Goal: Information Seeking & Learning: Learn about a topic

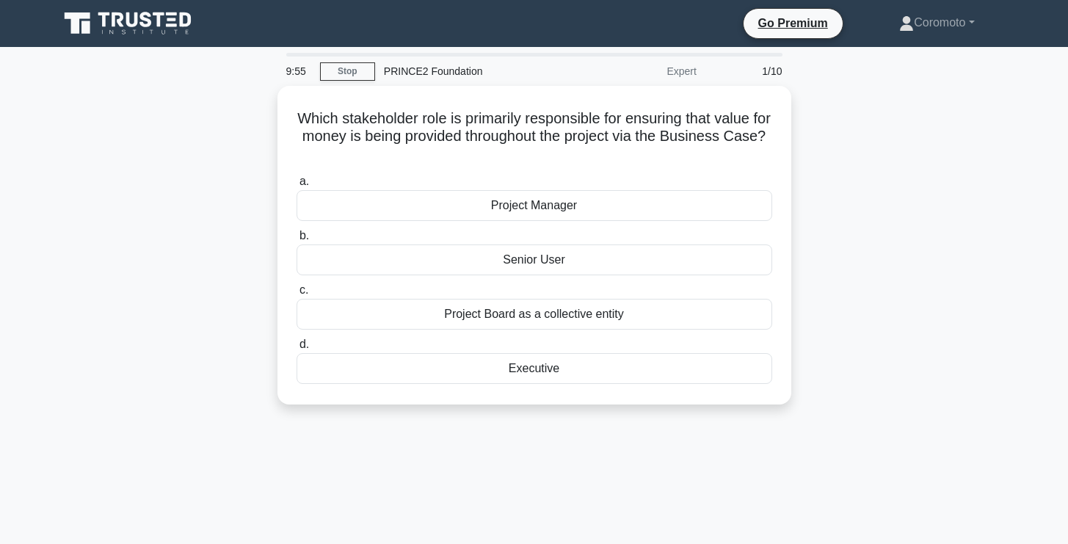
click at [982, 358] on div "Which stakeholder role is primarily responsible for ensuring that value for mon…" at bounding box center [534, 254] width 969 height 336
click at [919, 28] on link "Coromoto" at bounding box center [936, 22] width 145 height 29
click at [355, 70] on link "Stop" at bounding box center [347, 71] width 55 height 18
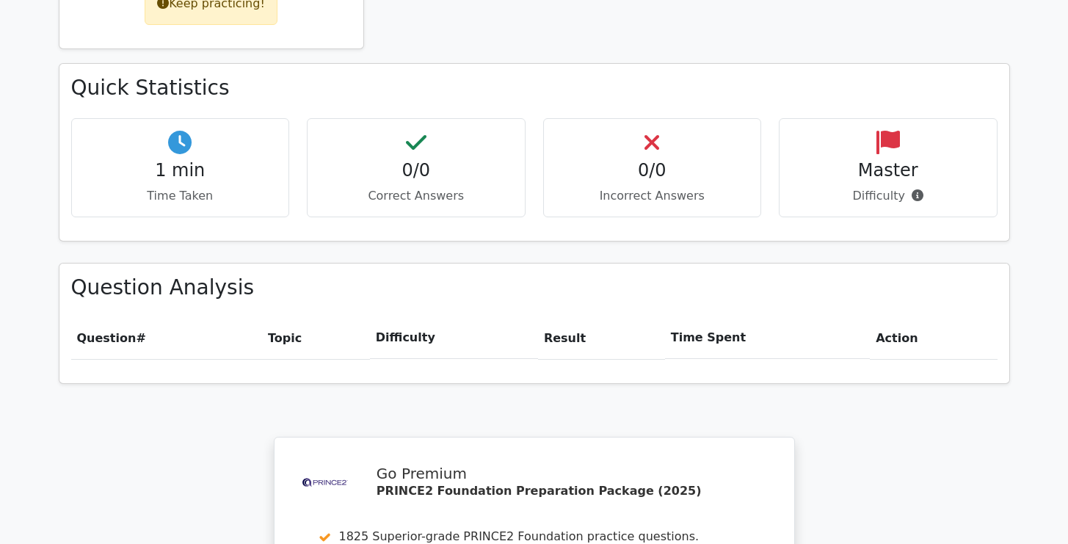
scroll to position [1207, 0]
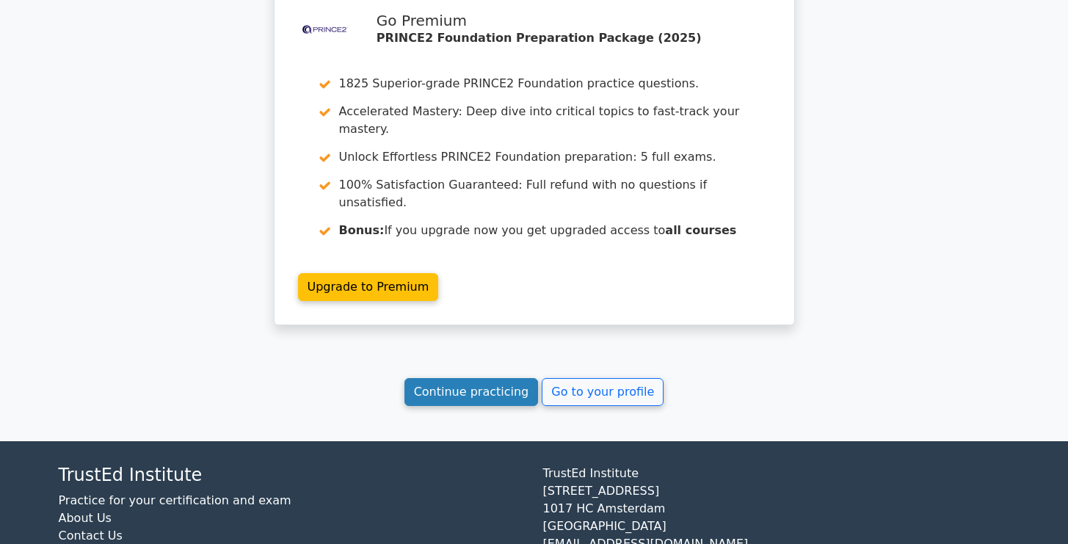
click at [467, 378] on link "Continue practicing" at bounding box center [472, 392] width 134 height 28
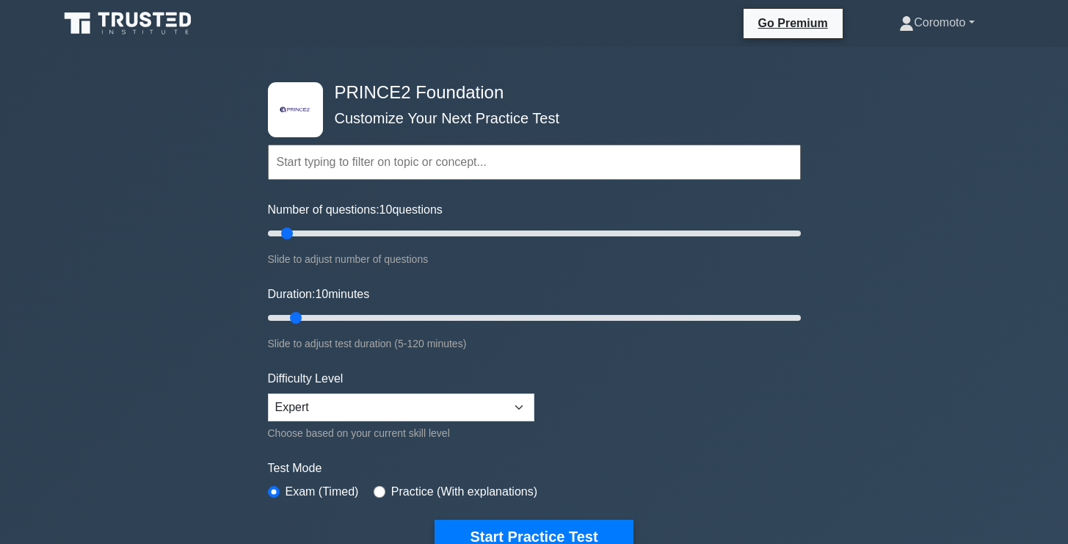
click at [921, 30] on link "Coromoto" at bounding box center [936, 22] width 145 height 29
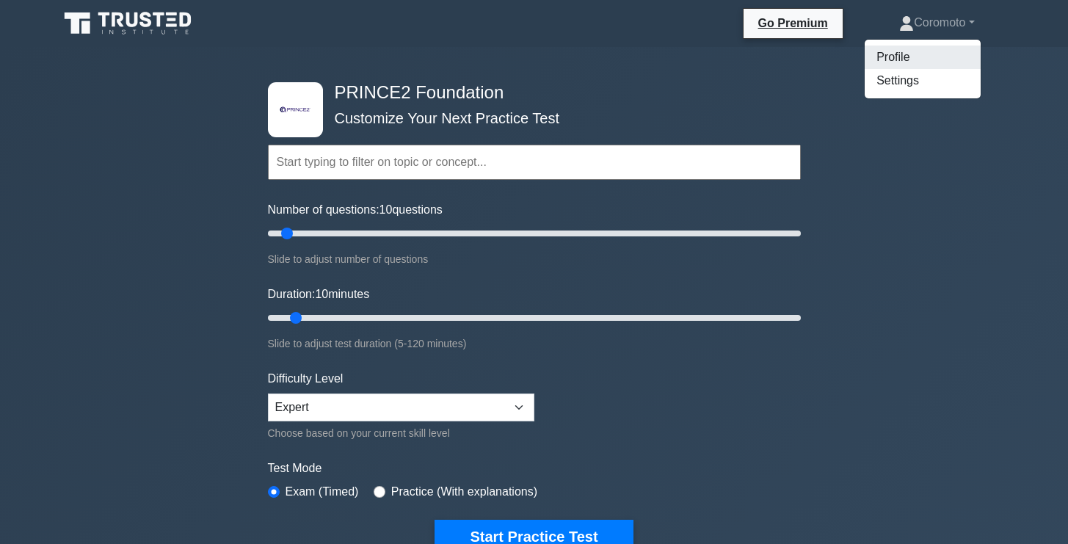
click at [921, 59] on link "Profile" at bounding box center [923, 57] width 116 height 23
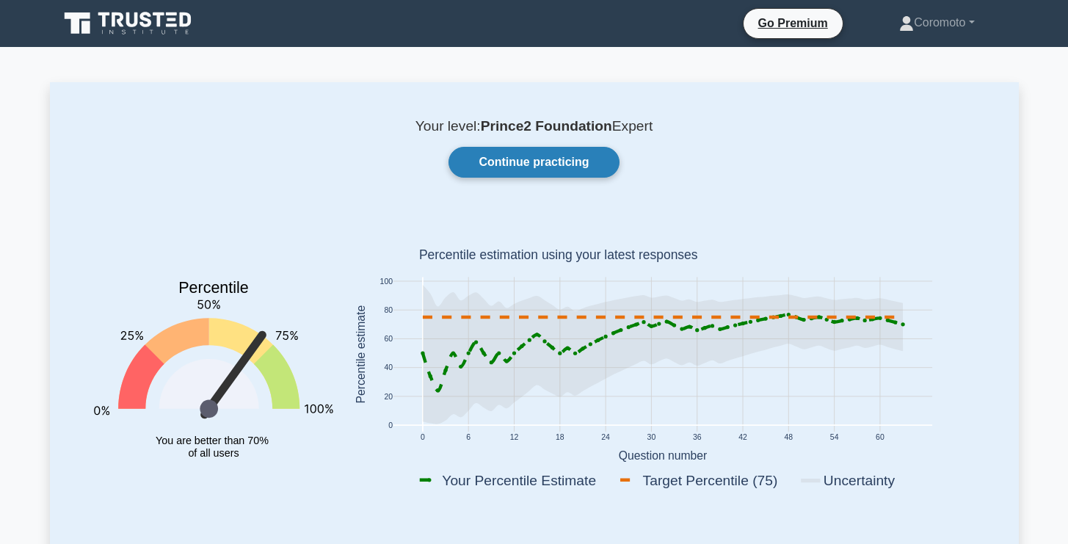
click at [536, 159] on link "Continue practicing" at bounding box center [534, 162] width 170 height 31
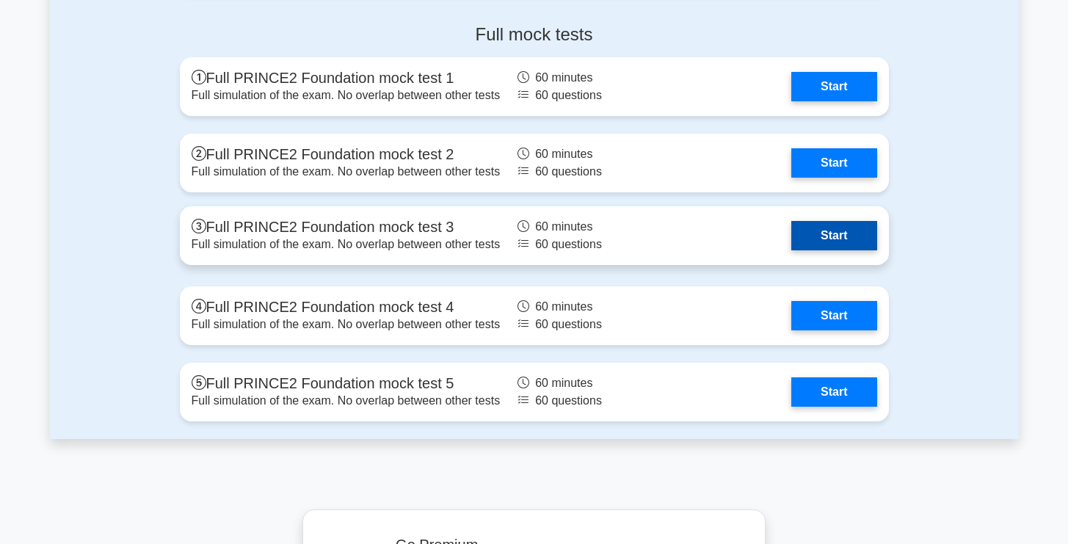
scroll to position [2640, 0]
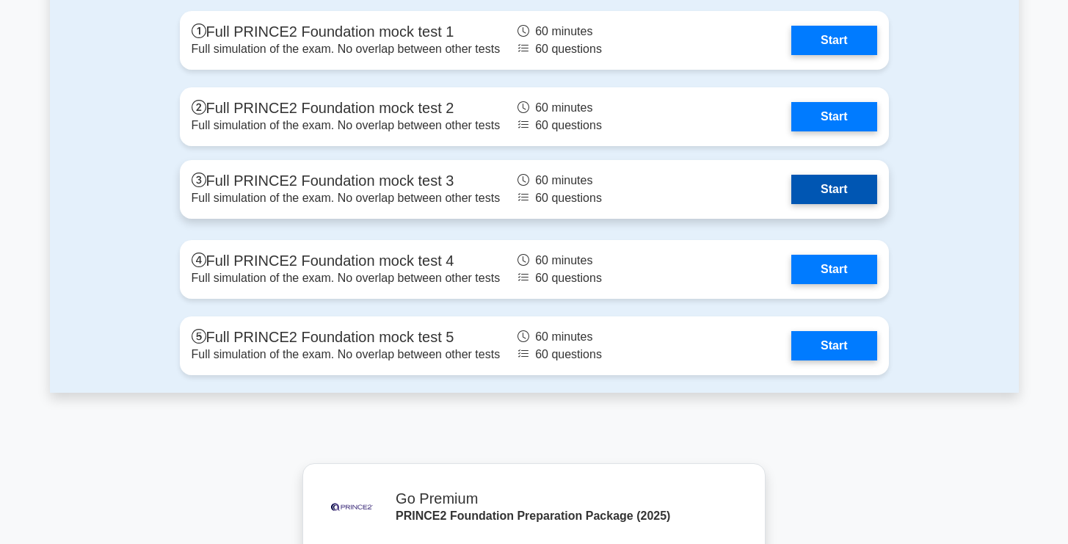
click at [841, 198] on link "Start" at bounding box center [834, 189] width 85 height 29
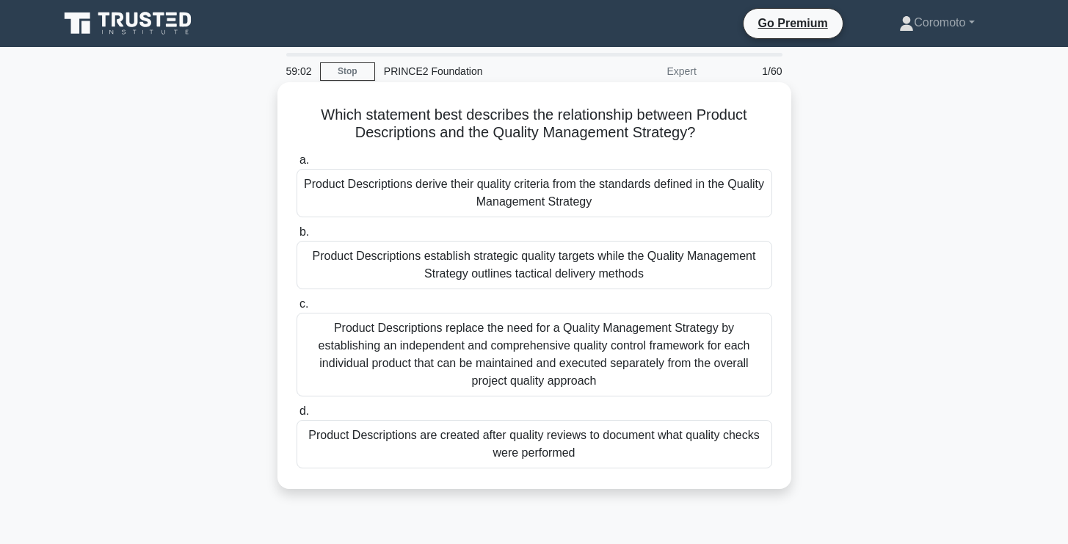
click at [645, 196] on div "Product Descriptions derive their quality criteria from the standards defined i…" at bounding box center [535, 193] width 476 height 48
click at [297, 165] on input "a. Product Descriptions derive their quality criteria from the standards define…" at bounding box center [297, 161] width 0 height 10
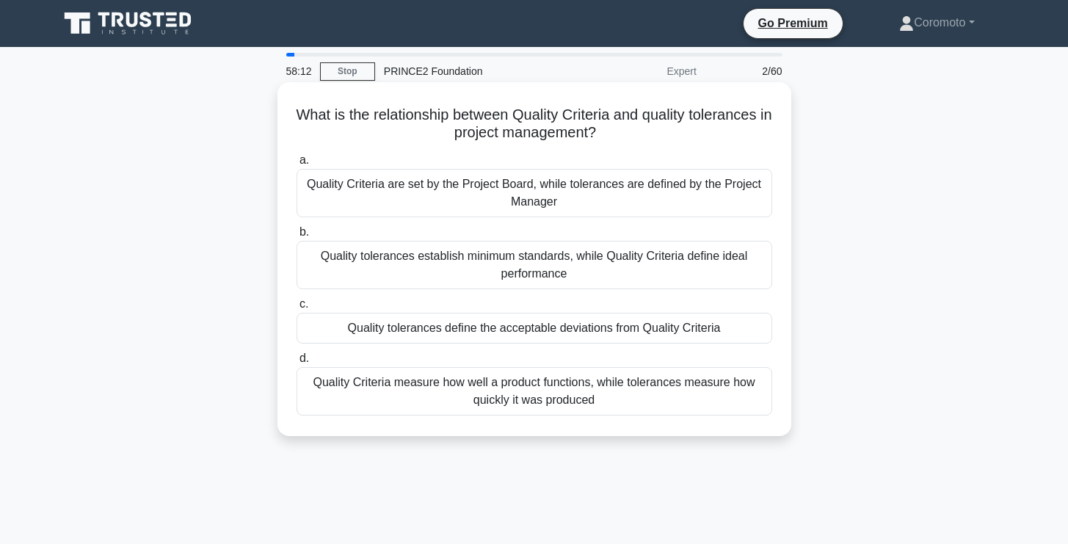
click at [700, 333] on div "Quality tolerances define the acceptable deviations from Quality Criteria" at bounding box center [535, 328] width 476 height 31
click at [297, 309] on input "c. Quality tolerances define the acceptable deviations from Quality Criteria" at bounding box center [297, 305] width 0 height 10
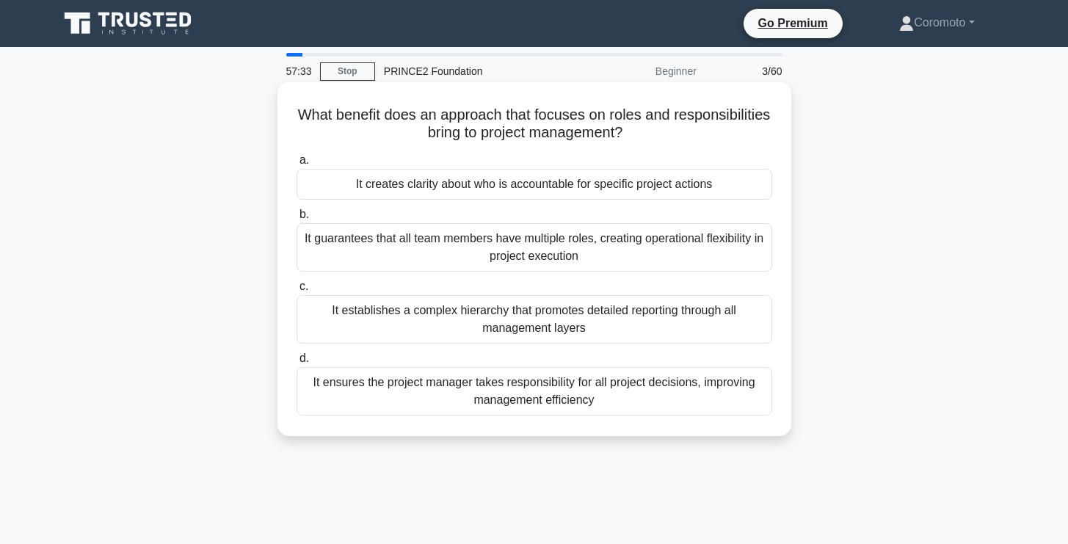
click at [642, 189] on div "It creates clarity about who is accountable for specific project actions" at bounding box center [535, 184] width 476 height 31
click at [297, 165] on input "a. It creates clarity about who is accountable for specific project actions" at bounding box center [297, 161] width 0 height 10
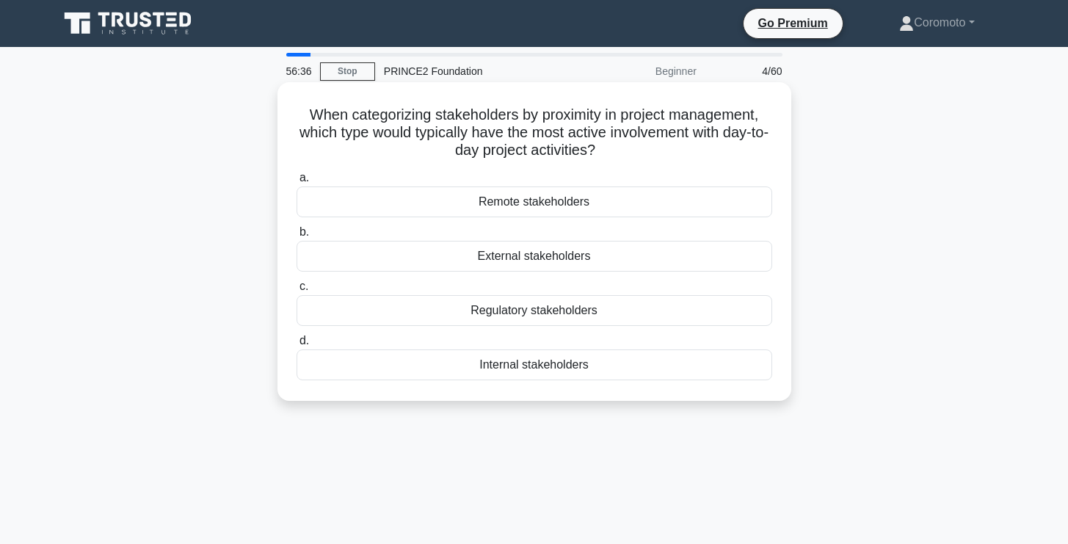
click at [670, 372] on div "Internal stakeholders" at bounding box center [535, 364] width 476 height 31
click at [297, 346] on input "d. Internal stakeholders" at bounding box center [297, 341] width 0 height 10
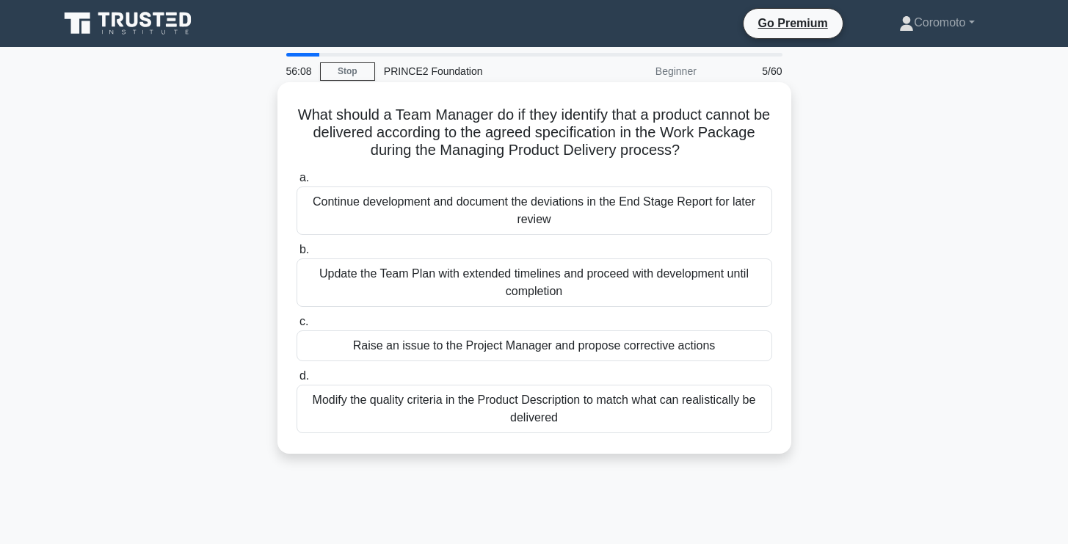
click at [703, 354] on div "Raise an issue to the Project Manager and propose corrective actions" at bounding box center [535, 345] width 476 height 31
click at [297, 327] on input "c. Raise an issue to the Project Manager and propose corrective actions" at bounding box center [297, 322] width 0 height 10
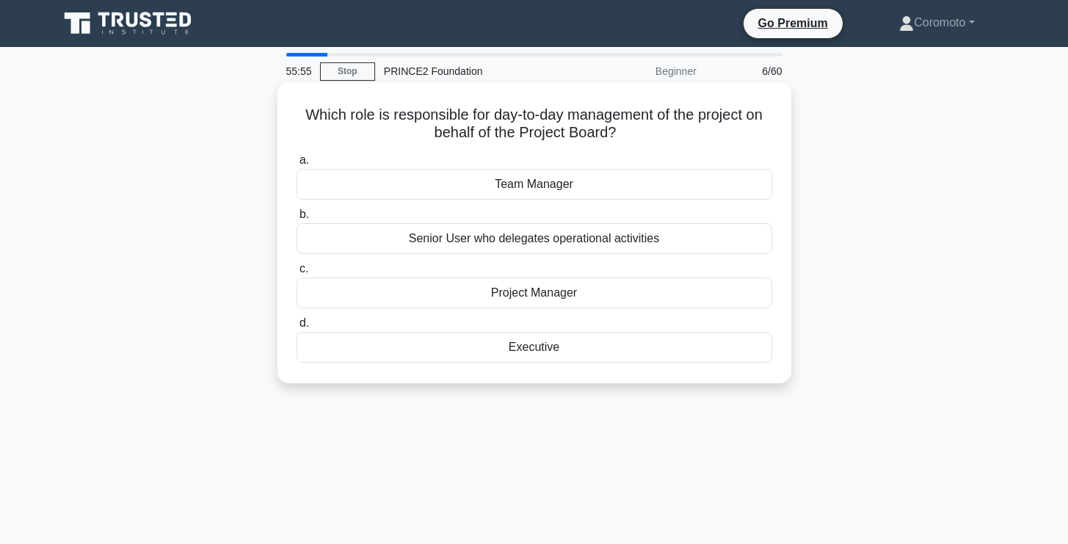
click at [752, 304] on div "Project Manager" at bounding box center [535, 293] width 476 height 31
click at [297, 274] on input "c. Project Manager" at bounding box center [297, 269] width 0 height 10
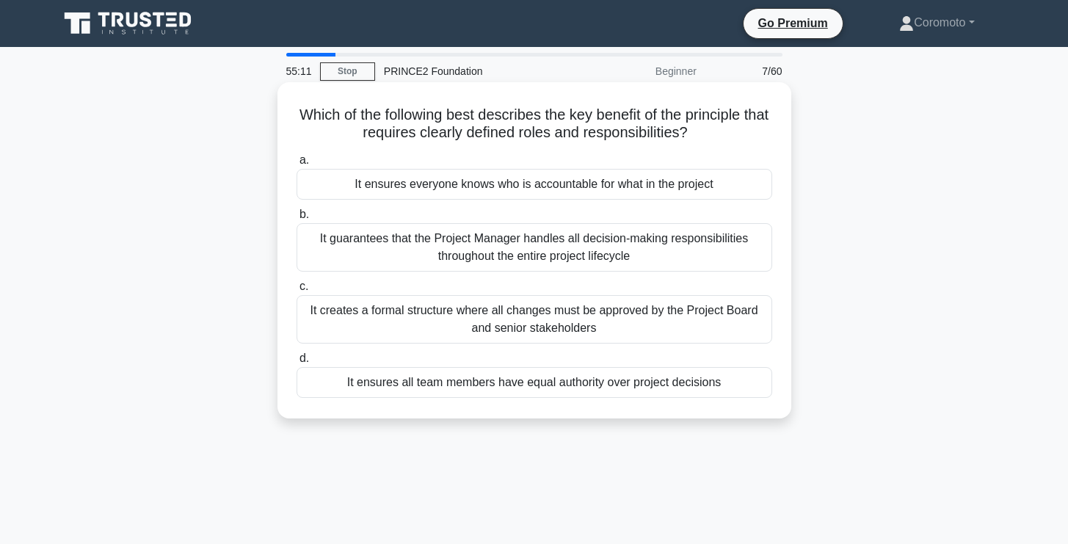
click at [565, 191] on div "It ensures everyone knows who is accountable for what in the project" at bounding box center [535, 184] width 476 height 31
click at [297, 165] on input "a. It ensures everyone knows who is accountable for what in the project" at bounding box center [297, 161] width 0 height 10
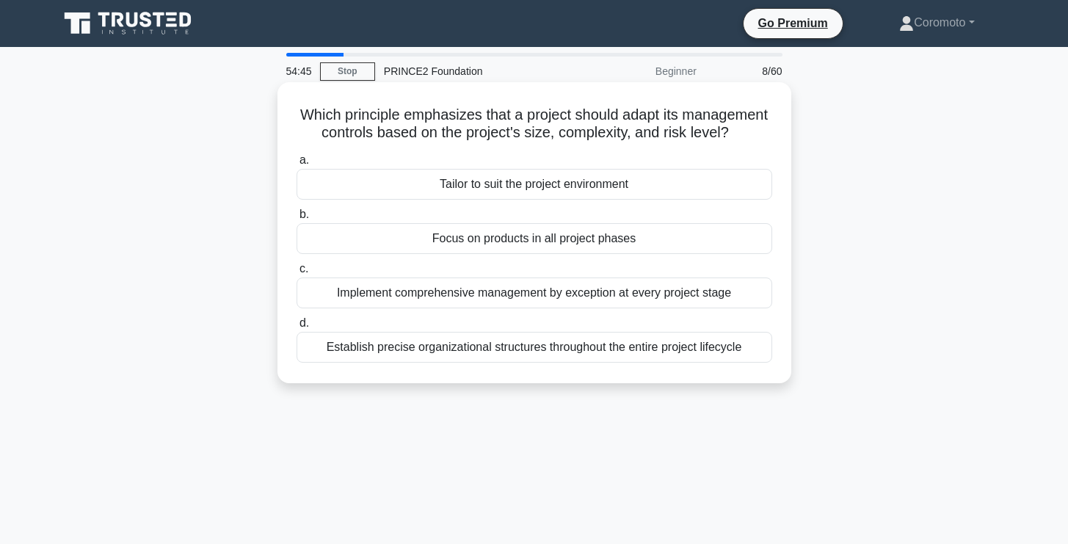
click at [694, 191] on div "Tailor to suit the project environment" at bounding box center [535, 184] width 476 height 31
click at [297, 165] on input "a. Tailor to suit the project environment" at bounding box center [297, 161] width 0 height 10
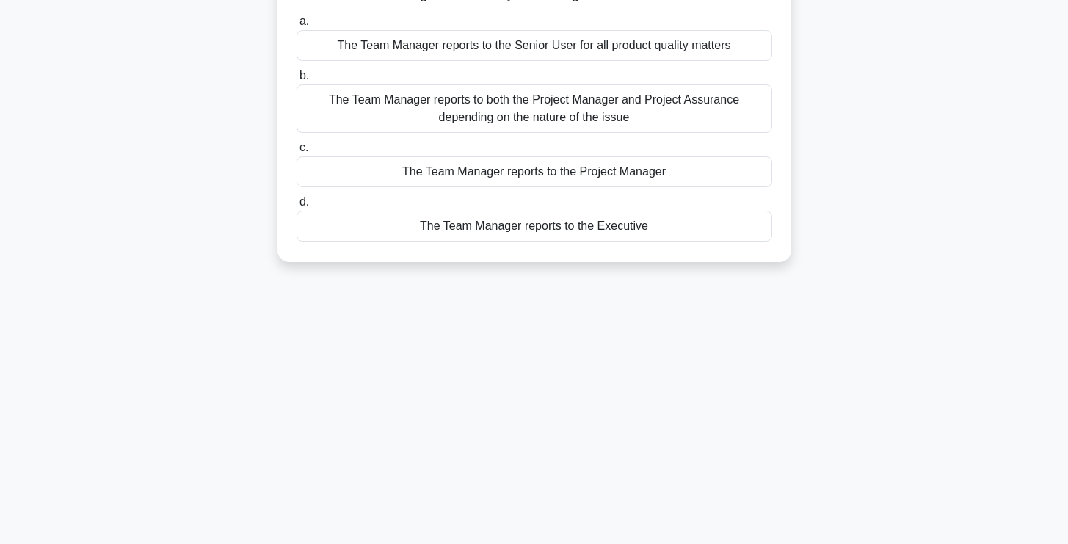
scroll to position [155, 0]
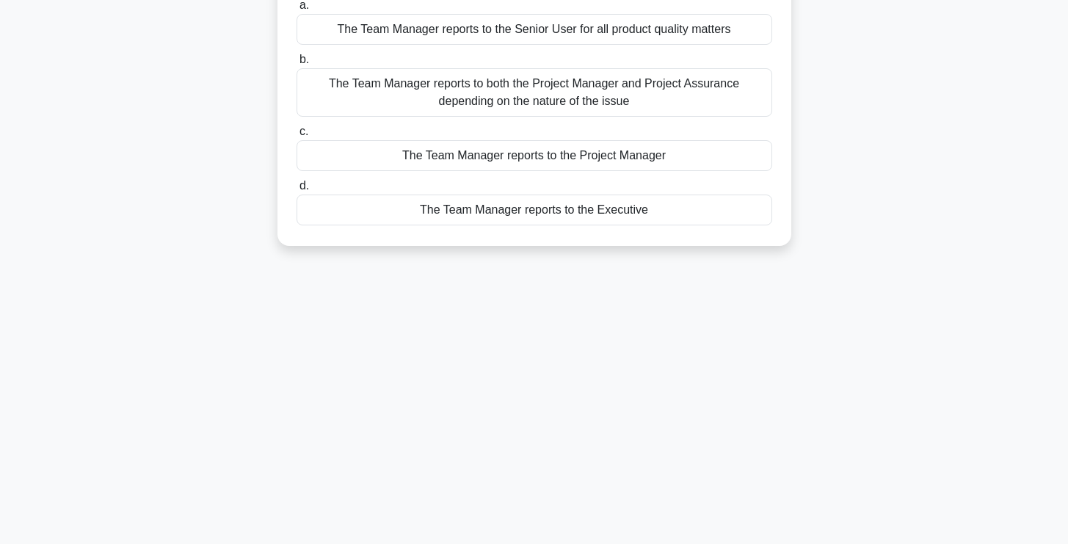
click at [695, 164] on div "The Team Manager reports to the Project Manager" at bounding box center [535, 155] width 476 height 31
click at [297, 137] on input "c. The Team Manager reports to the Project Manager" at bounding box center [297, 132] width 0 height 10
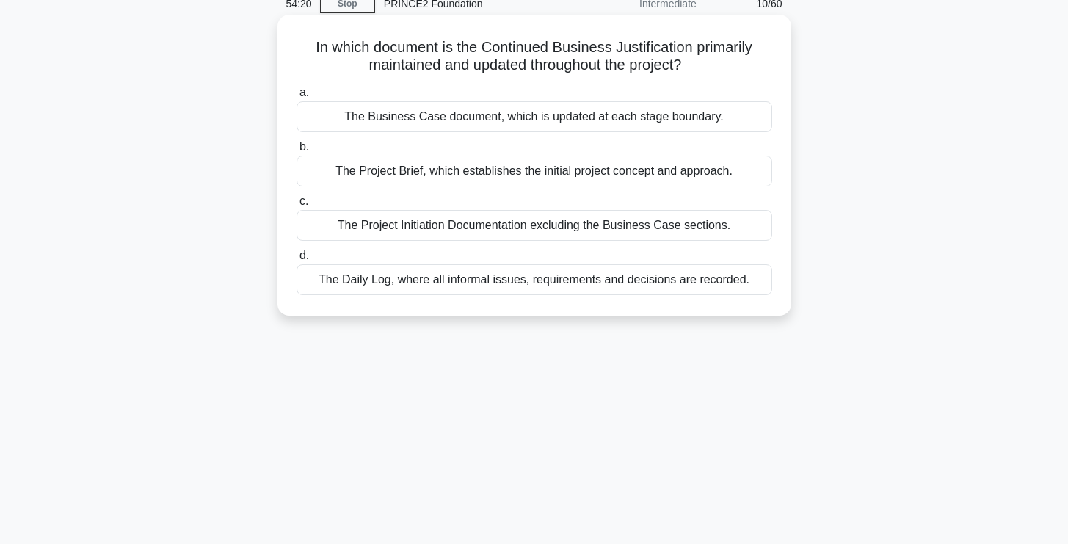
scroll to position [0, 0]
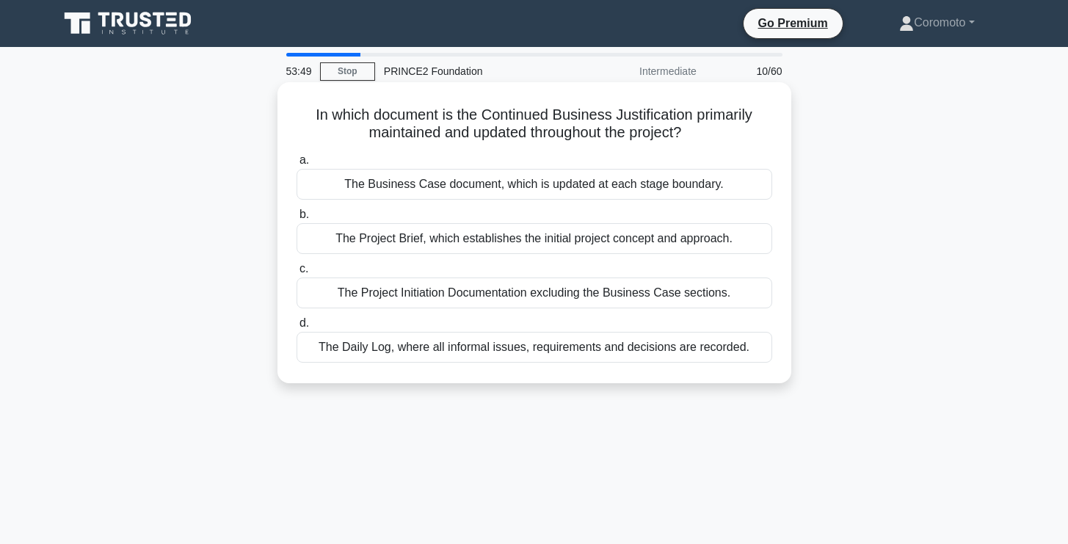
click at [708, 188] on div "The Business Case document, which is updated at each stage boundary." at bounding box center [535, 184] width 476 height 31
click at [297, 165] on input "a. The Business Case document, which is updated at each stage boundary." at bounding box center [297, 161] width 0 height 10
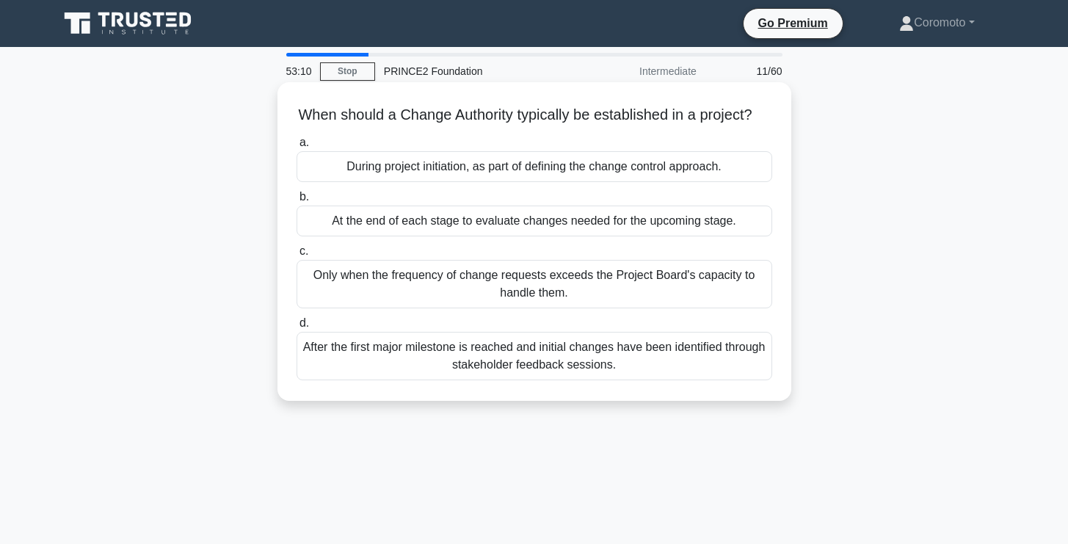
click at [593, 222] on div "At the end of each stage to evaluate changes needed for the upcoming stage." at bounding box center [535, 221] width 476 height 31
click at [297, 202] on input "b. At the end of each stage to evaluate changes needed for the upcoming stage." at bounding box center [297, 197] width 0 height 10
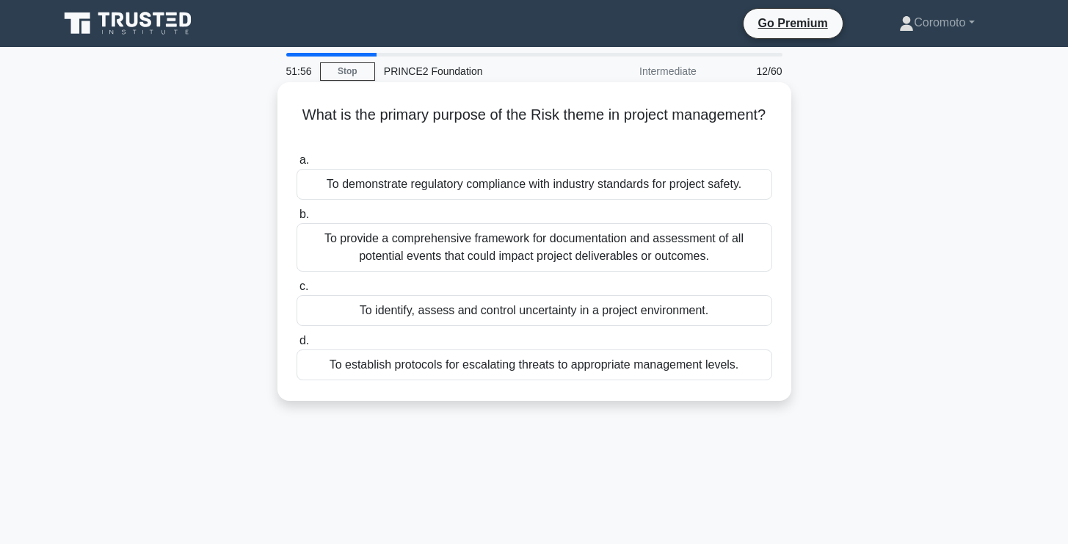
click at [557, 258] on div "To provide a comprehensive framework for documentation and assessment of all po…" at bounding box center [535, 247] width 476 height 48
click at [297, 220] on input "b. To provide a comprehensive framework for documentation and assessment of all…" at bounding box center [297, 215] width 0 height 10
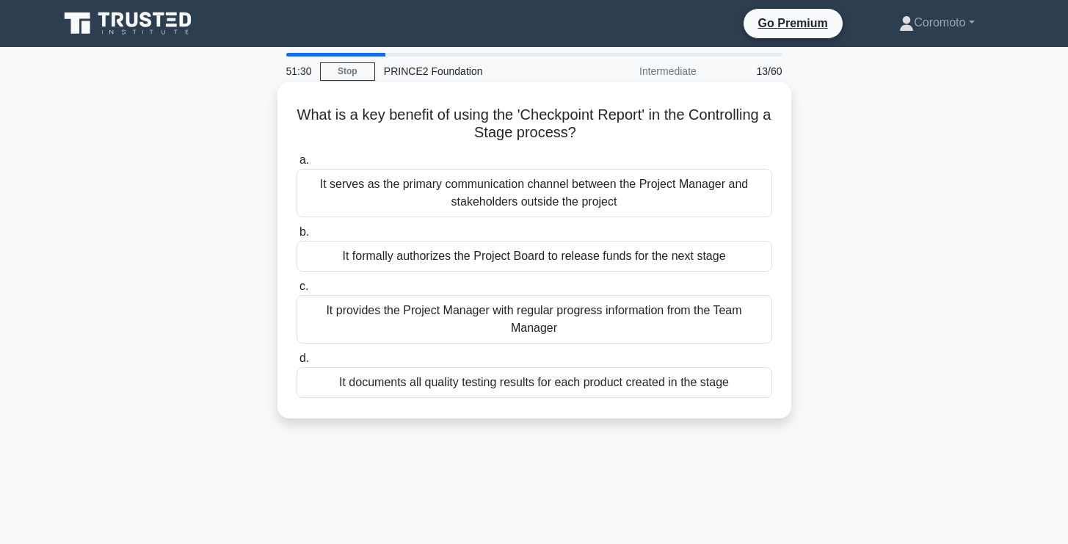
click at [641, 326] on div "It provides the Project Manager with regular progress information from the Team…" at bounding box center [535, 319] width 476 height 48
click at [297, 291] on input "c. It provides the Project Manager with regular progress information from the T…" at bounding box center [297, 287] width 0 height 10
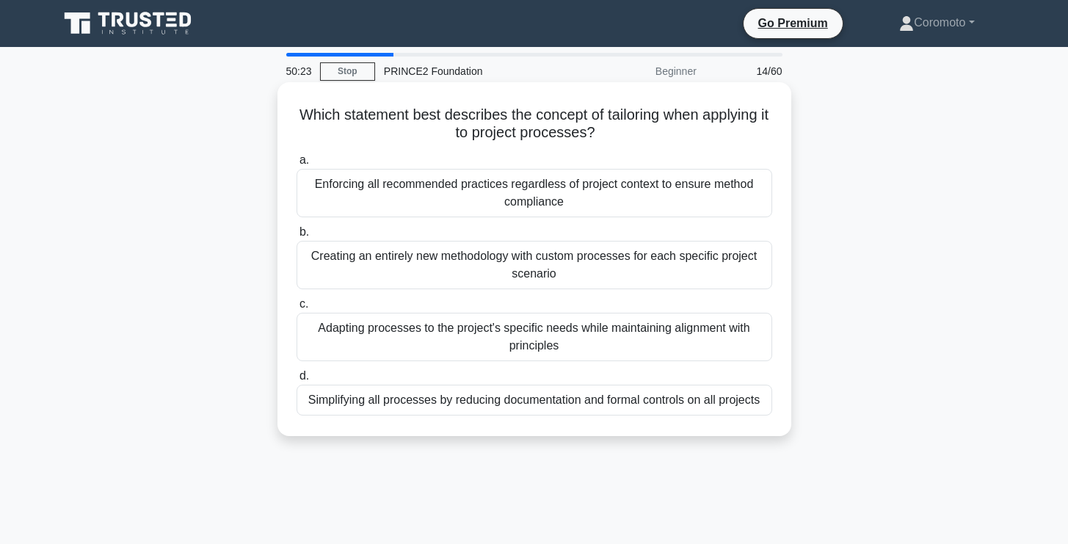
click at [576, 340] on div "Adapting processes to the project's specific needs while maintaining alignment …" at bounding box center [535, 337] width 476 height 48
click at [297, 309] on input "c. Adapting processes to the project's specific needs while maintaining alignme…" at bounding box center [297, 305] width 0 height 10
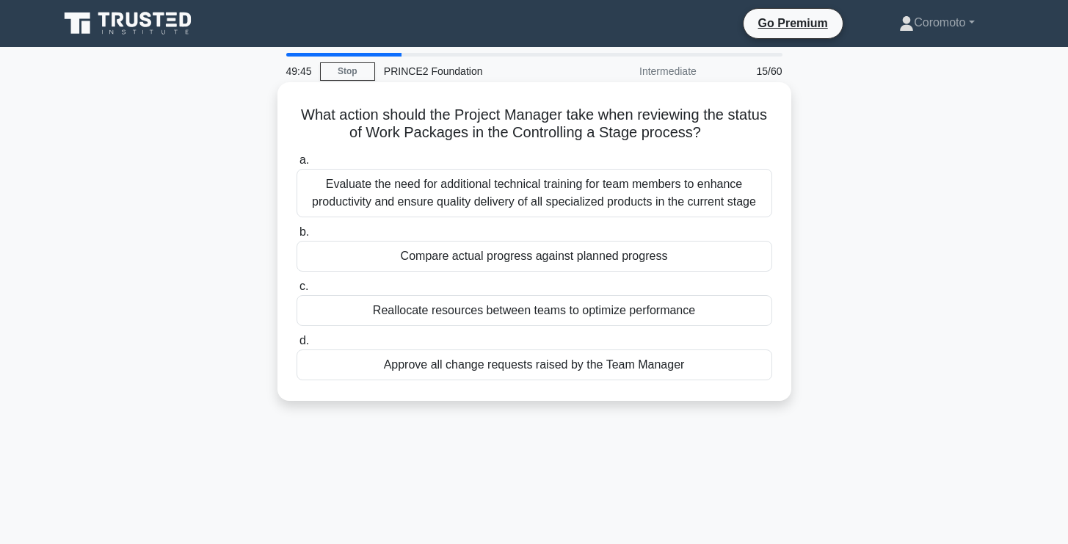
click at [700, 261] on div "Compare actual progress against planned progress" at bounding box center [535, 256] width 476 height 31
click at [297, 237] on input "b. Compare actual progress against planned progress" at bounding box center [297, 233] width 0 height 10
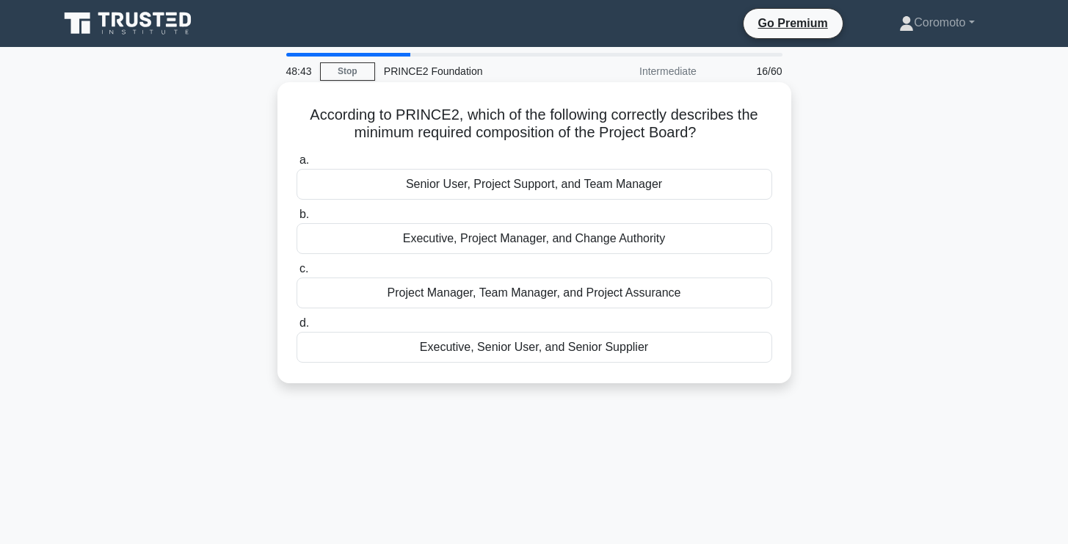
click at [659, 353] on div "Executive, Senior User, and Senior Supplier" at bounding box center [535, 347] width 476 height 31
click at [297, 328] on input "d. Executive, Senior User, and Senior Supplier" at bounding box center [297, 324] width 0 height 10
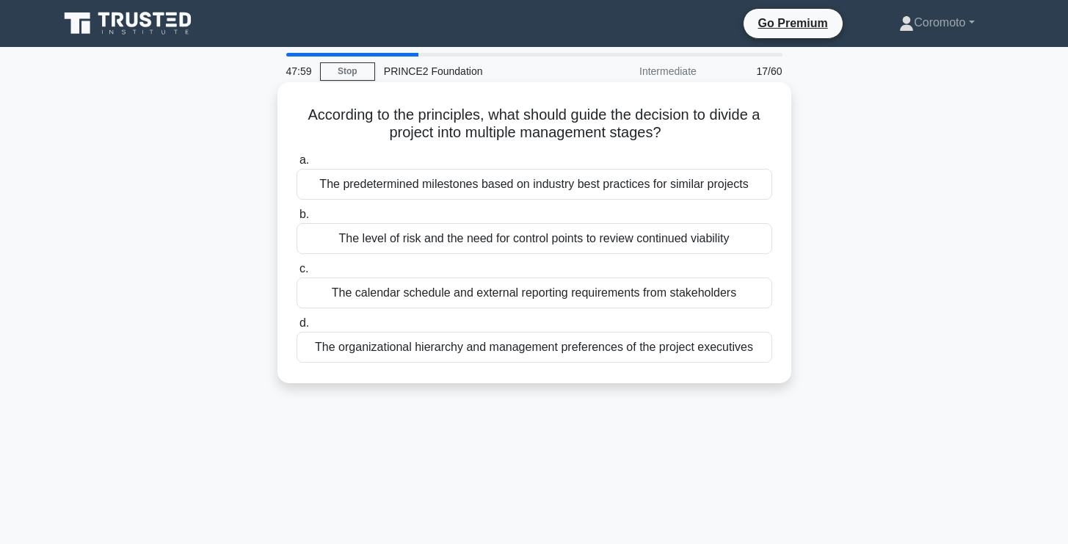
click at [733, 239] on div "The level of risk and the need for control points to review continued viability" at bounding box center [535, 238] width 476 height 31
click at [297, 220] on input "b. The level of risk and the need for control points to review continued viabil…" at bounding box center [297, 215] width 0 height 10
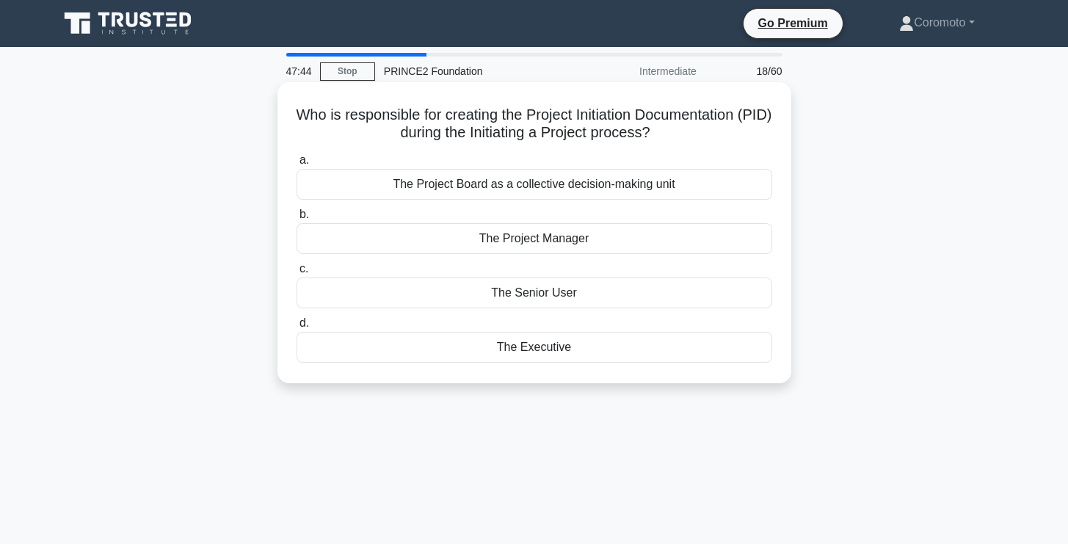
click at [706, 244] on div "The Project Manager" at bounding box center [535, 238] width 476 height 31
click at [297, 220] on input "b. The Project Manager" at bounding box center [297, 215] width 0 height 10
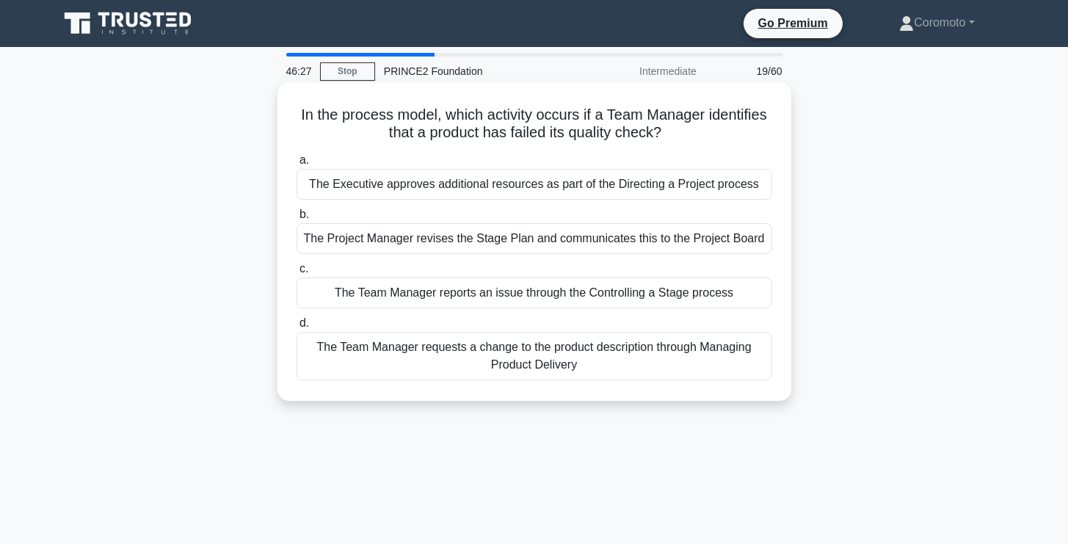
click at [678, 296] on div "The Team Manager reports an issue through the Controlling a Stage process" at bounding box center [535, 293] width 476 height 31
click at [297, 274] on input "c. The Team Manager reports an issue through the Controlling a Stage process" at bounding box center [297, 269] width 0 height 10
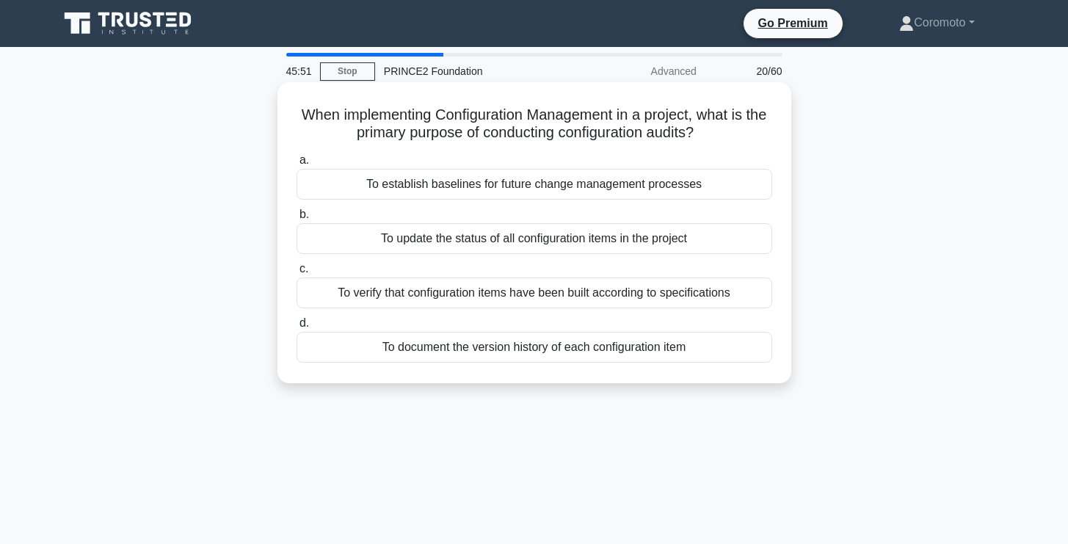
click at [725, 295] on div "To verify that configuration items have been built according to specifications" at bounding box center [535, 293] width 476 height 31
click at [297, 274] on input "c. To verify that configuration items have been built according to specificatio…" at bounding box center [297, 269] width 0 height 10
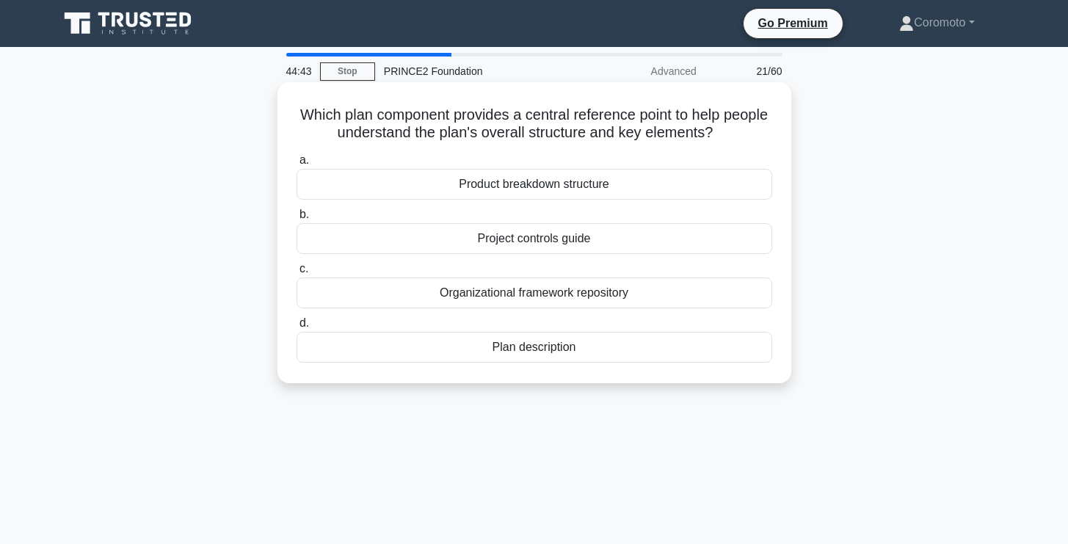
click at [626, 182] on div "Product breakdown structure" at bounding box center [535, 184] width 476 height 31
click at [297, 165] on input "a. Product breakdown structure" at bounding box center [297, 161] width 0 height 10
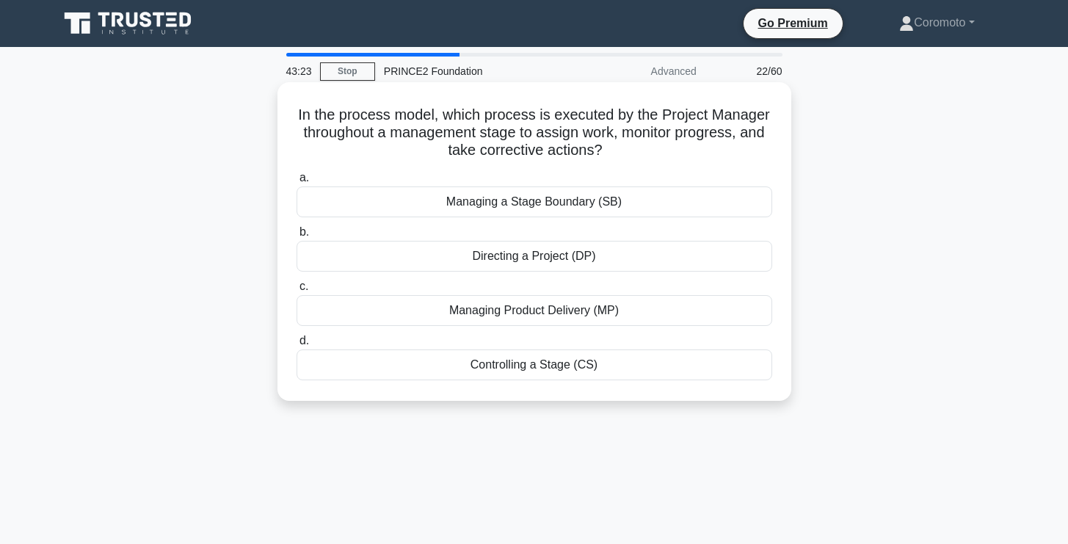
click at [631, 368] on div "Controlling a Stage (CS)" at bounding box center [535, 364] width 476 height 31
click at [297, 346] on input "d. Controlling a Stage (CS)" at bounding box center [297, 341] width 0 height 10
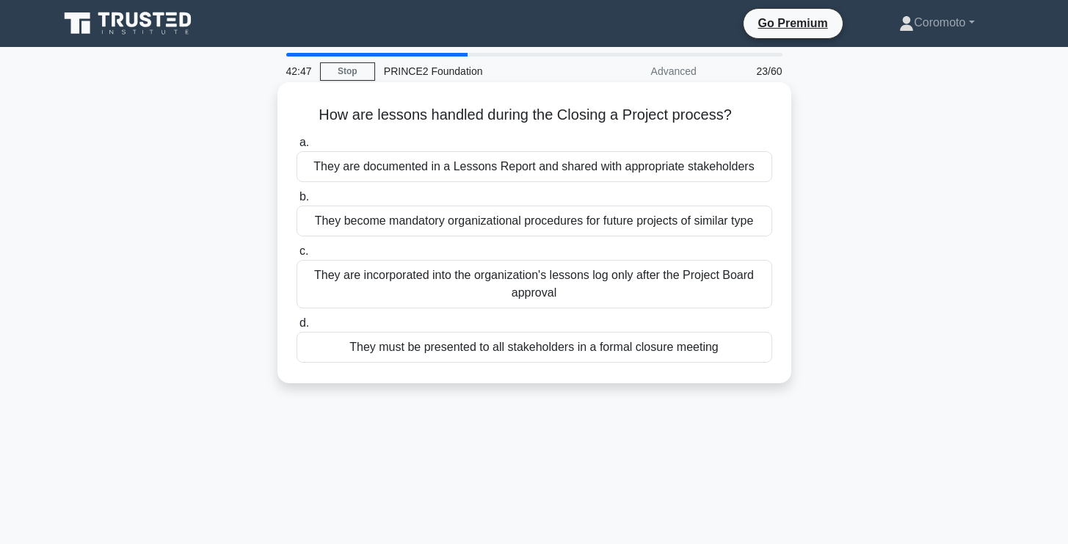
click at [737, 173] on div "They are documented in a Lessons Report and shared with appropriate stakeholders" at bounding box center [535, 166] width 476 height 31
click at [297, 148] on input "a. They are documented in a Lessons Report and shared with appropriate stakehol…" at bounding box center [297, 143] width 0 height 10
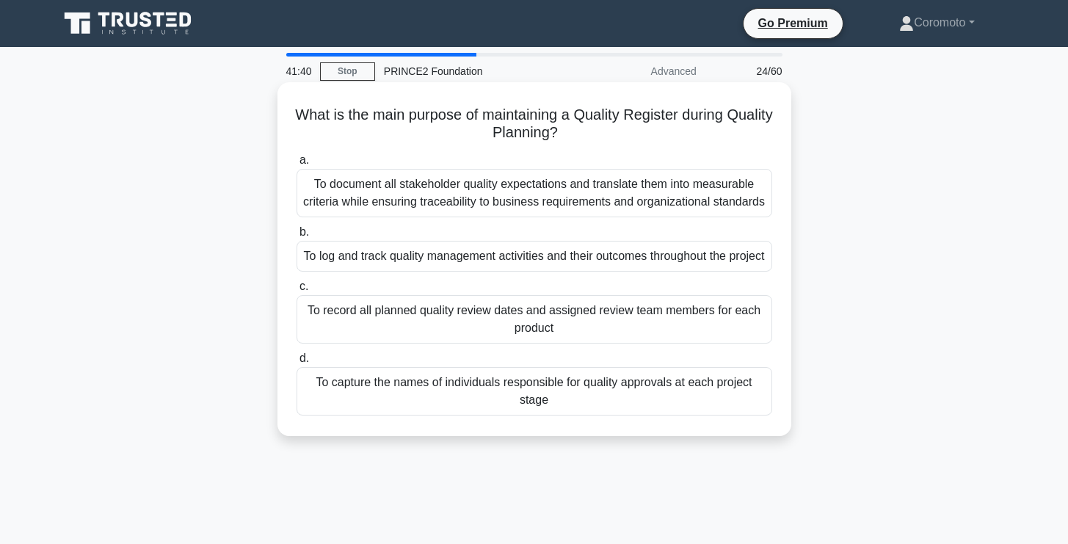
click at [606, 261] on div "To log and track quality management activities and their outcomes throughout th…" at bounding box center [535, 256] width 476 height 31
click at [297, 237] on input "b. To log and track quality management activities and their outcomes throughout…" at bounding box center [297, 233] width 0 height 10
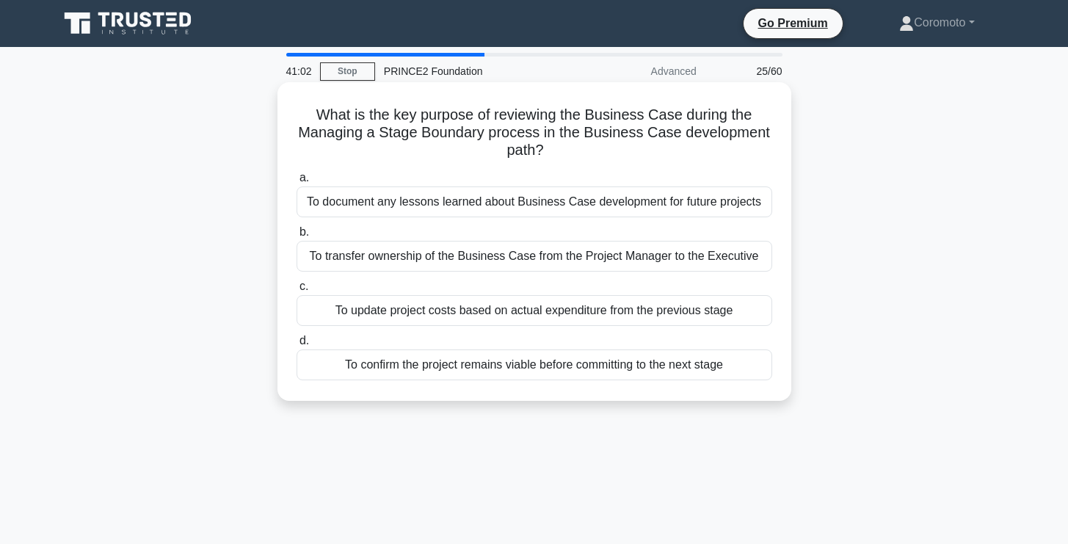
click at [609, 369] on div "To confirm the project remains viable before committing to the next stage" at bounding box center [535, 364] width 476 height 31
click at [297, 346] on input "d. To confirm the project remains viable before committing to the next stage" at bounding box center [297, 341] width 0 height 10
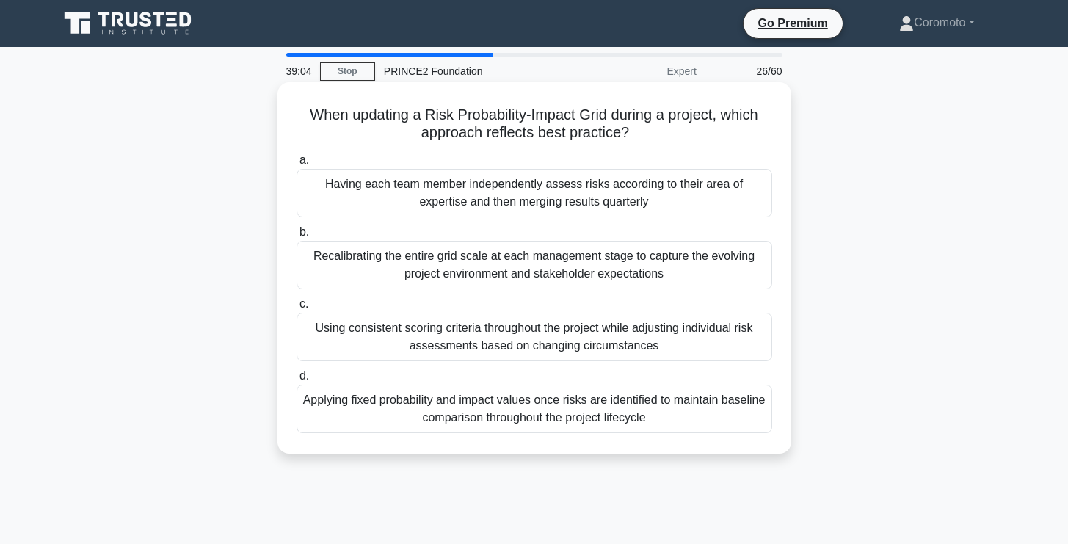
click at [683, 341] on div "Using consistent scoring criteria throughout the project while adjusting indivi…" at bounding box center [535, 337] width 476 height 48
click at [297, 309] on input "c. Using consistent scoring criteria throughout the project while adjusting ind…" at bounding box center [297, 305] width 0 height 10
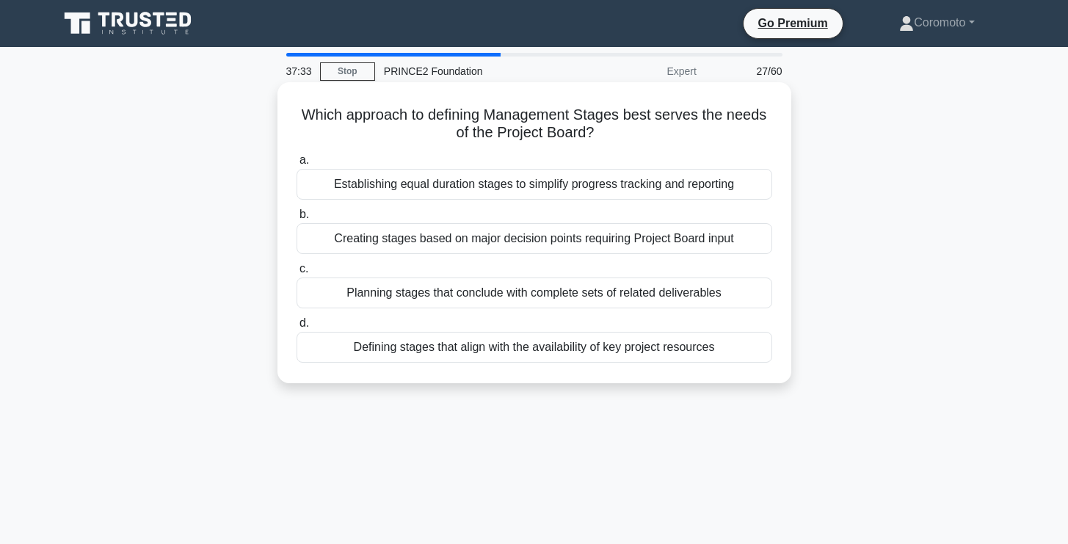
click at [674, 247] on div "Creating stages based on major decision points requiring Project Board input" at bounding box center [535, 238] width 476 height 31
click at [297, 220] on input "b. Creating stages based on major decision points requiring Project Board input" at bounding box center [297, 215] width 0 height 10
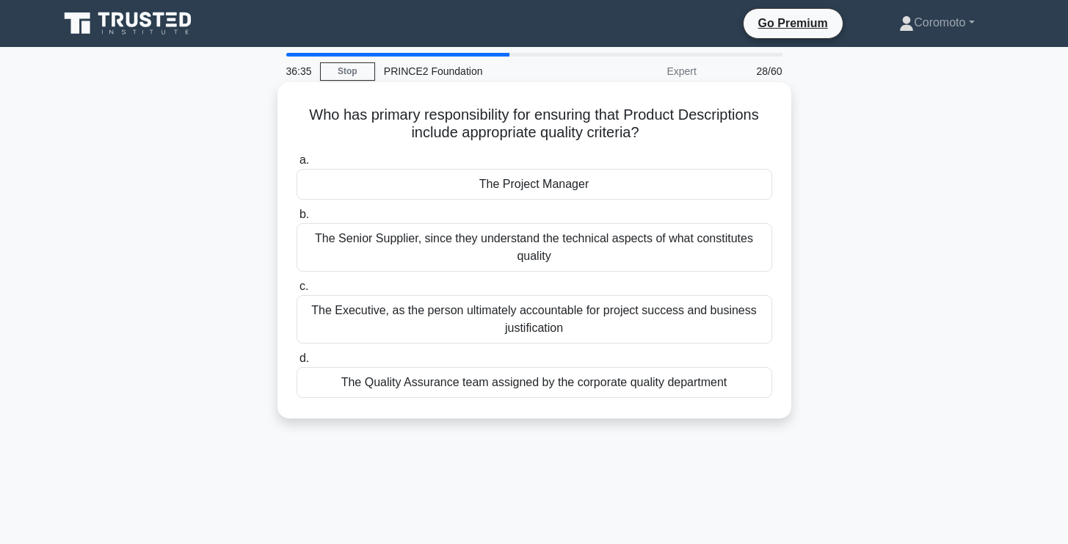
click at [646, 243] on div "The Senior Supplier, since they understand the technical aspects of what consti…" at bounding box center [535, 247] width 476 height 48
click at [297, 220] on input "b. The Senior Supplier, since they understand the technical aspects of what con…" at bounding box center [297, 215] width 0 height 10
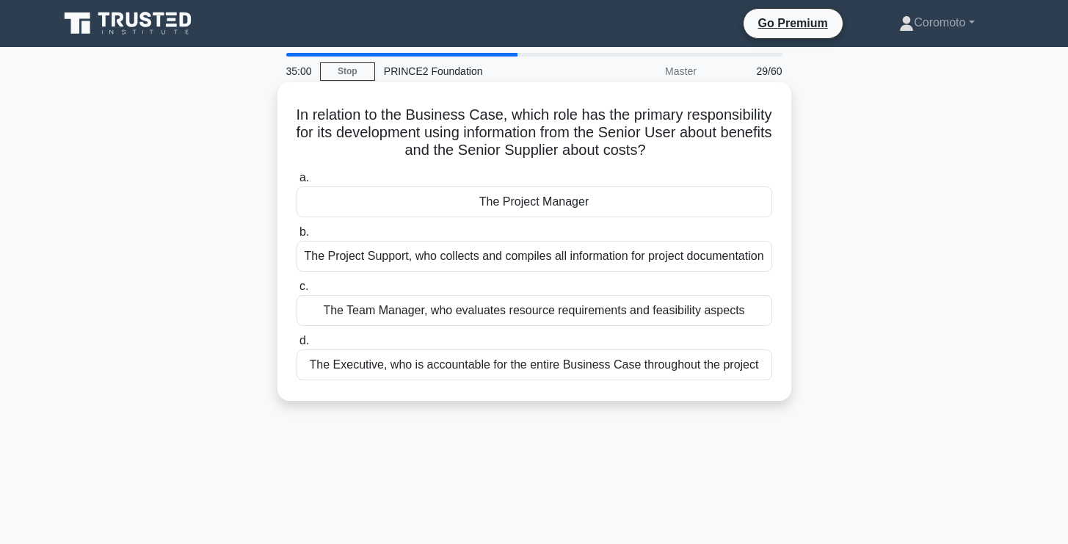
click at [649, 209] on div "The Project Manager" at bounding box center [535, 201] width 476 height 31
click at [297, 183] on input "a. The Project Manager" at bounding box center [297, 178] width 0 height 10
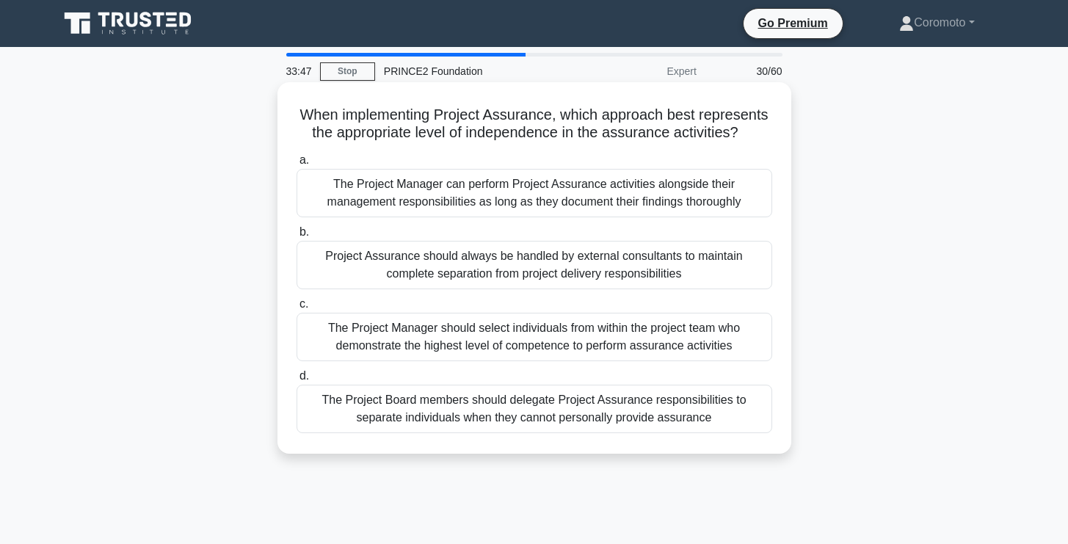
click at [687, 413] on div "The Project Board members should delegate Project Assurance responsibilities to…" at bounding box center [535, 409] width 476 height 48
click at [297, 381] on input "d. The Project Board members should delegate Project Assurance responsibilities…" at bounding box center [297, 377] width 0 height 10
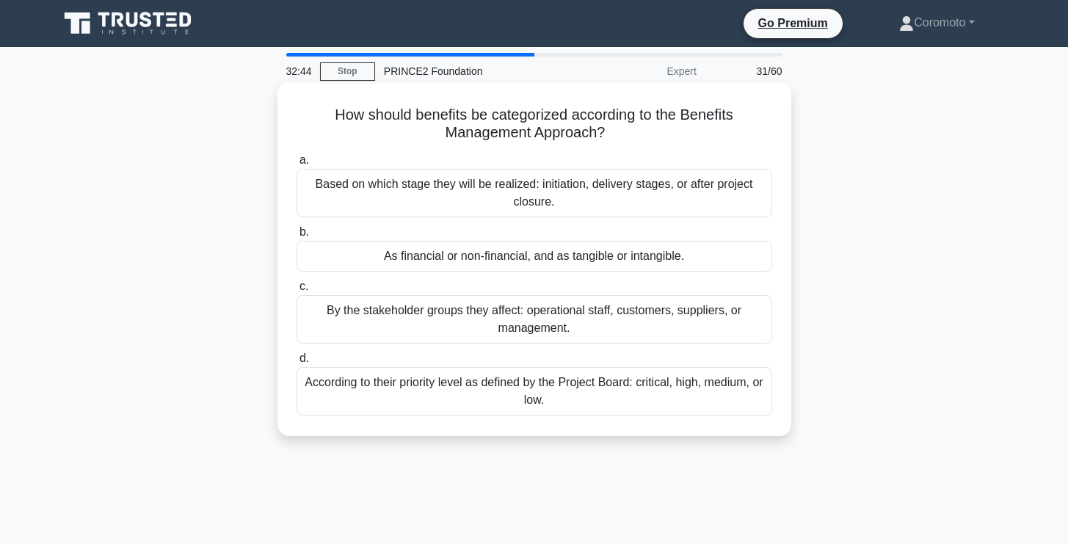
click at [679, 257] on div "As financial or non-financial, and as tangible or intangible." at bounding box center [535, 256] width 476 height 31
click at [297, 237] on input "b. As financial or non-financial, and as tangible or intangible." at bounding box center [297, 233] width 0 height 10
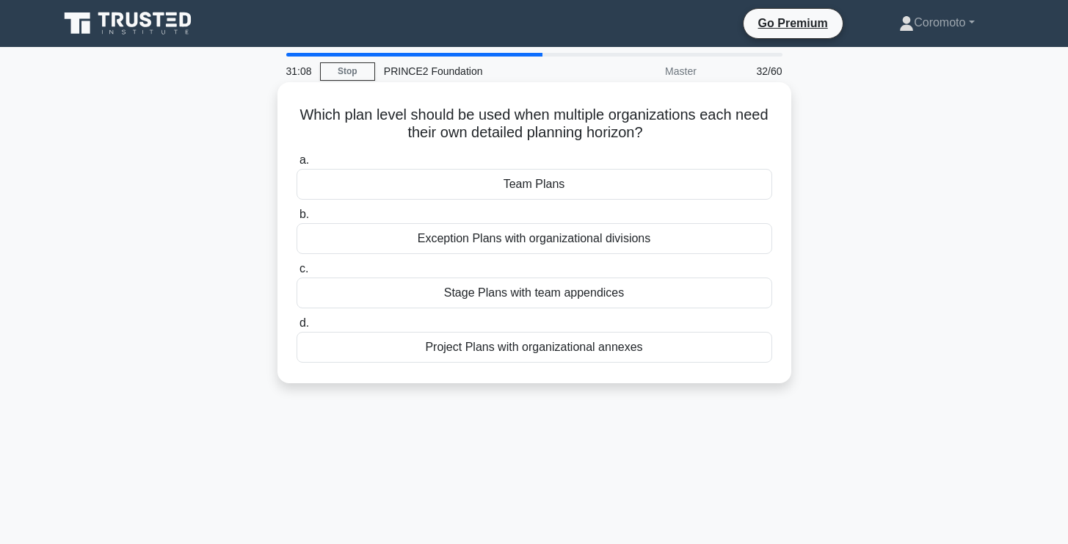
click at [683, 189] on div "Team Plans" at bounding box center [535, 184] width 476 height 31
click at [297, 165] on input "a. Team Plans" at bounding box center [297, 161] width 0 height 10
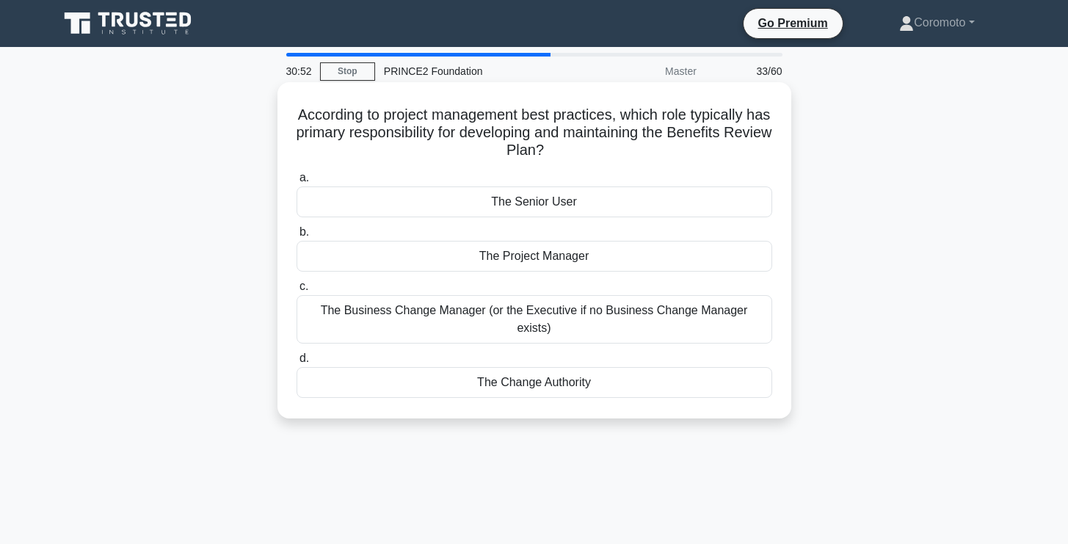
click at [666, 207] on div "The Senior User" at bounding box center [535, 201] width 476 height 31
click at [297, 183] on input "a. The Senior User" at bounding box center [297, 178] width 0 height 10
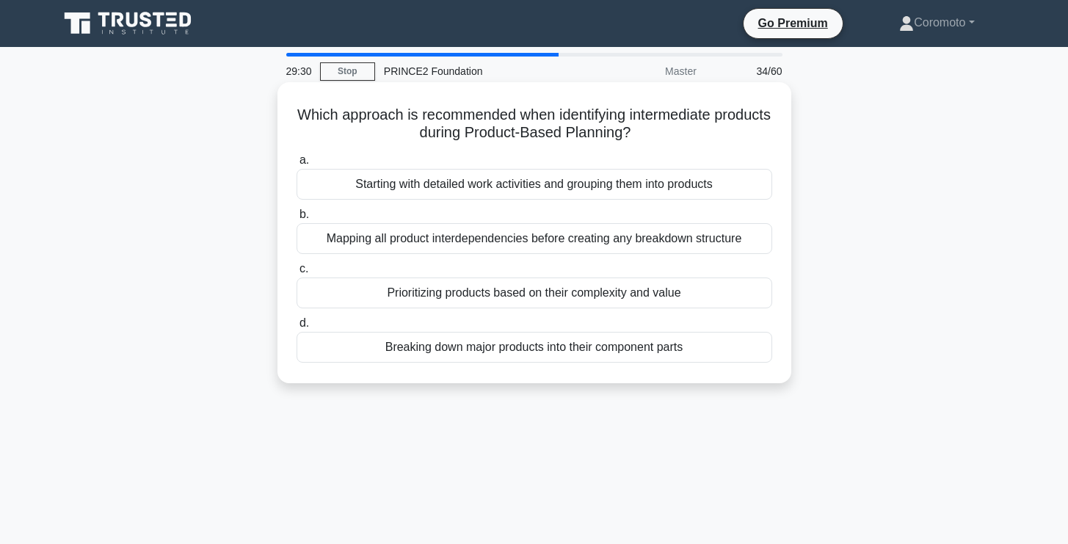
click at [629, 350] on div "Breaking down major products into their component parts" at bounding box center [535, 347] width 476 height 31
click at [297, 328] on input "d. Breaking down major products into their component parts" at bounding box center [297, 324] width 0 height 10
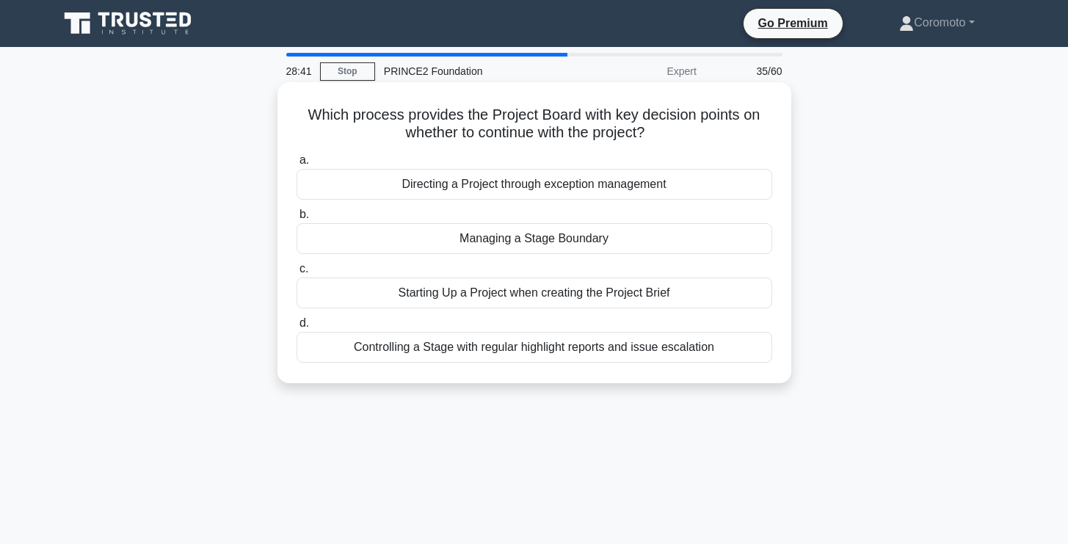
click at [670, 243] on div "Managing a Stage Boundary" at bounding box center [535, 238] width 476 height 31
click at [297, 220] on input "b. Managing a Stage Boundary" at bounding box center [297, 215] width 0 height 10
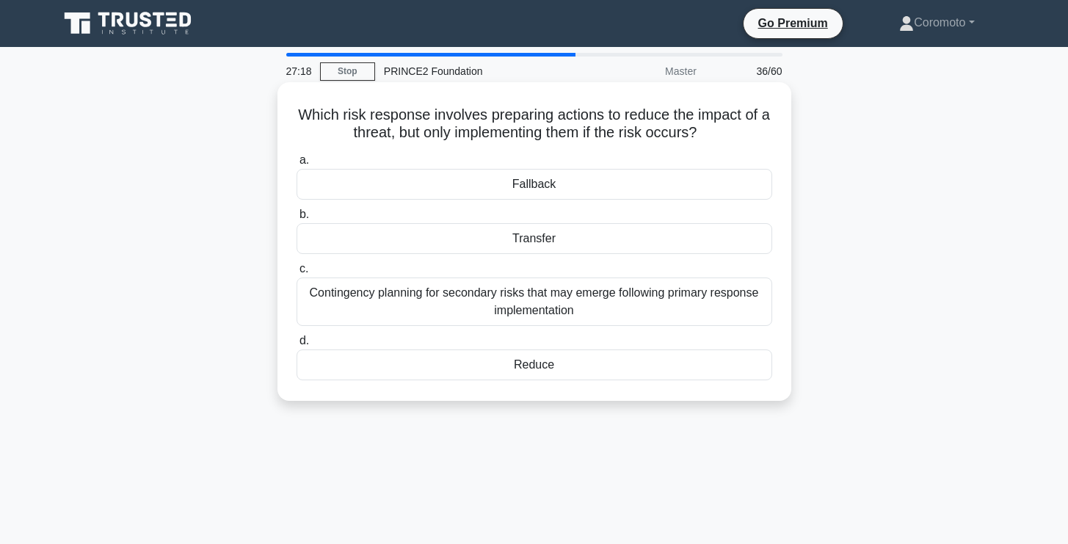
click at [656, 189] on div "Fallback" at bounding box center [535, 184] width 476 height 31
click at [297, 165] on input "a. Fallback" at bounding box center [297, 161] width 0 height 10
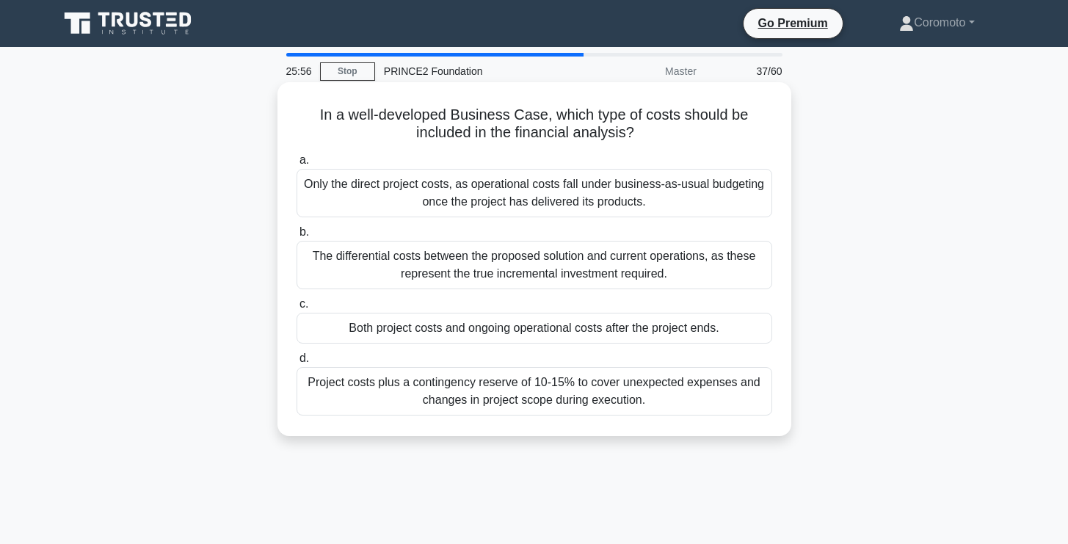
click at [678, 330] on div "Both project costs and ongoing operational costs after the project ends." at bounding box center [535, 328] width 476 height 31
click at [297, 309] on input "c. Both project costs and ongoing operational costs after the project ends." at bounding box center [297, 305] width 0 height 10
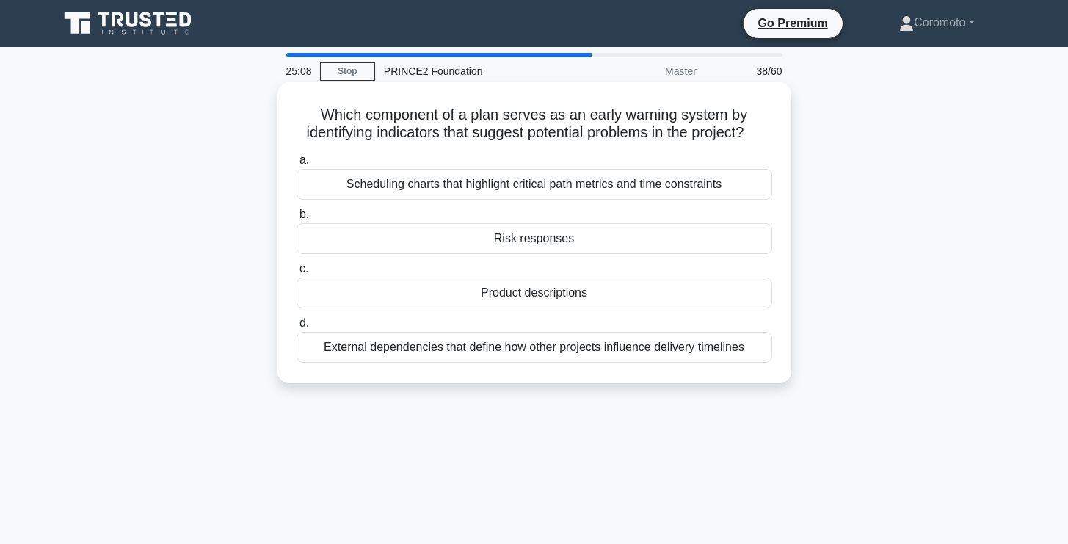
click at [651, 189] on div "Scheduling charts that highlight critical path metrics and time constraints" at bounding box center [535, 184] width 476 height 31
click at [297, 165] on input "a. Scheduling charts that highlight critical path metrics and time constraints" at bounding box center [297, 161] width 0 height 10
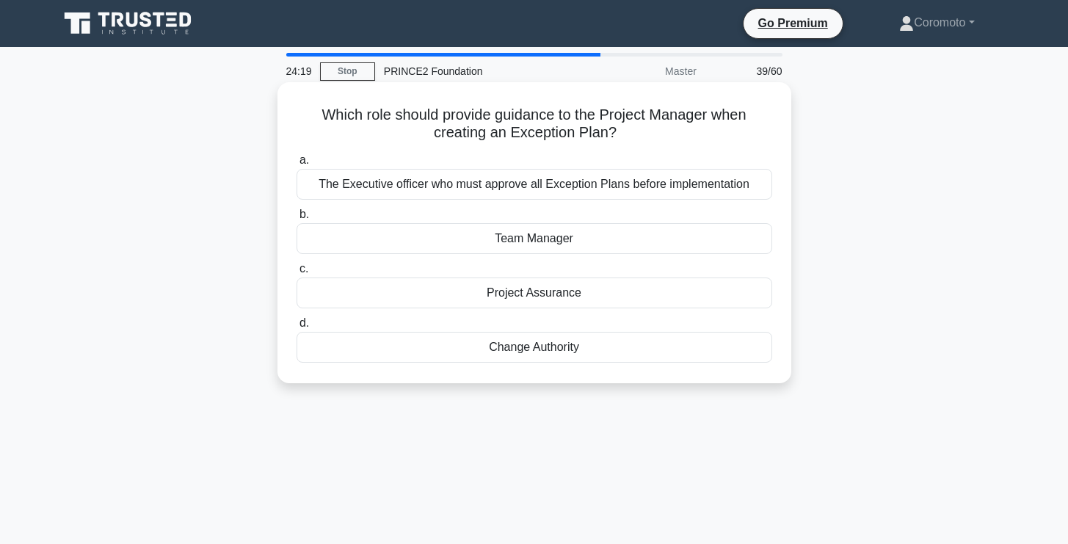
click at [684, 297] on div "Project Assurance" at bounding box center [535, 293] width 476 height 31
click at [297, 274] on input "c. Project Assurance" at bounding box center [297, 269] width 0 height 10
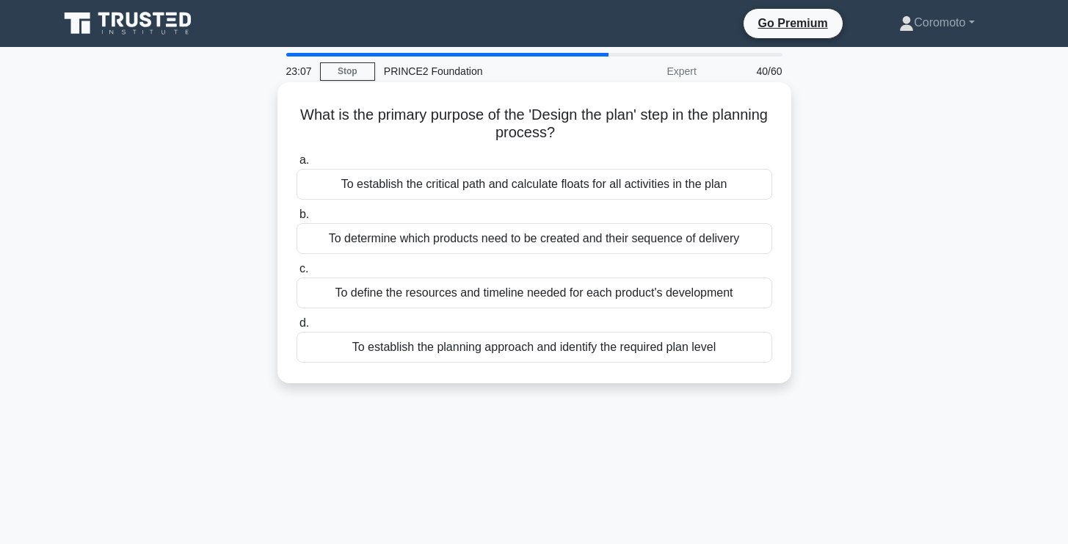
click at [681, 297] on div "To define the resources and timeline needed for each product's development" at bounding box center [535, 293] width 476 height 31
click at [297, 274] on input "c. To define the resources and timeline needed for each product's development" at bounding box center [297, 269] width 0 height 10
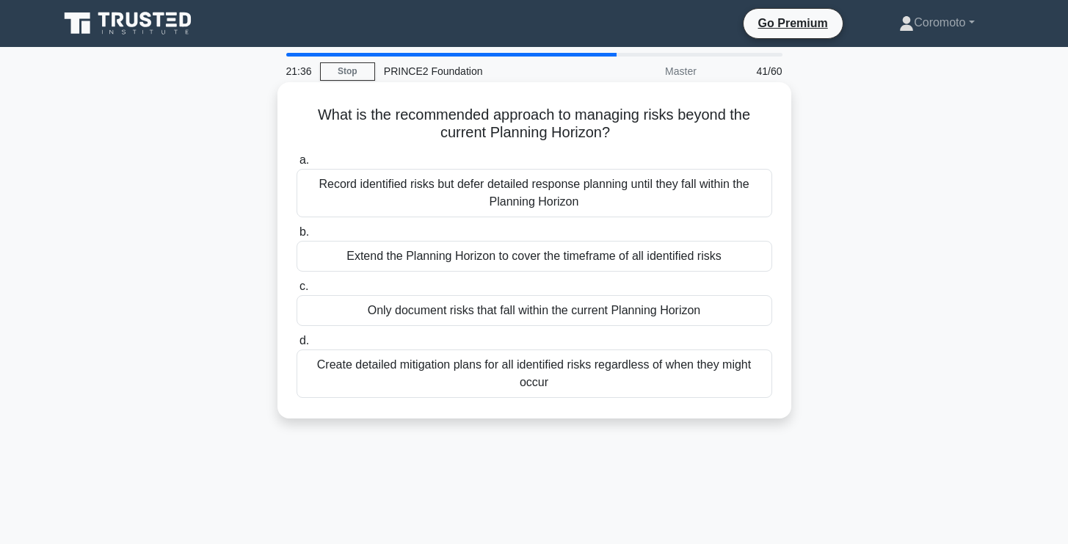
click at [552, 385] on div "Create detailed mitigation plans for all identified risks regardless of when th…" at bounding box center [535, 373] width 476 height 48
click at [297, 346] on input "d. Create detailed mitigation plans for all identified risks regardless of when…" at bounding box center [297, 341] width 0 height 10
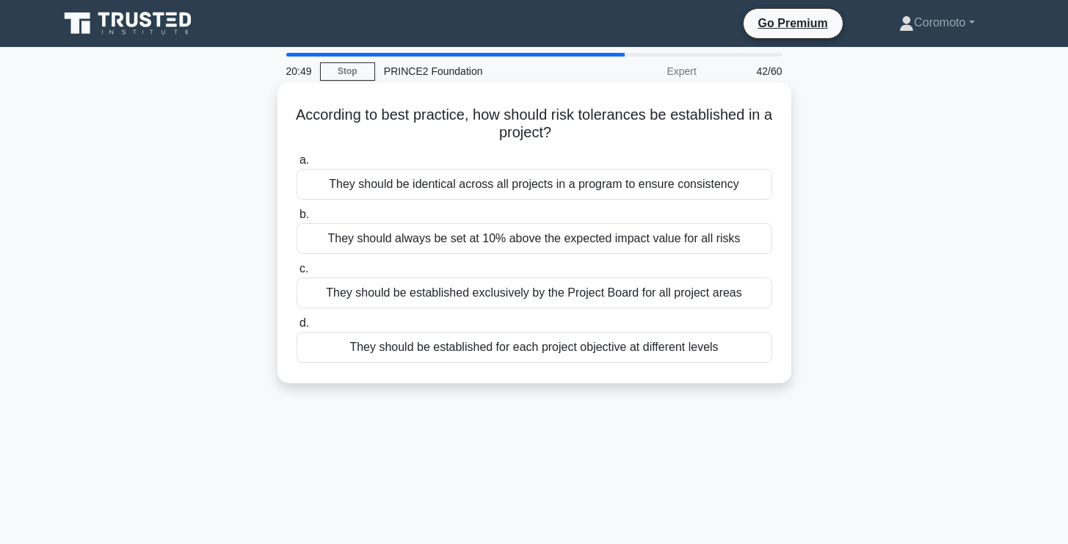
click at [711, 185] on div "They should be identical across all projects in a program to ensure consistency" at bounding box center [535, 184] width 476 height 31
click at [297, 165] on input "a. They should be identical across all projects in a program to ensure consiste…" at bounding box center [297, 161] width 0 height 10
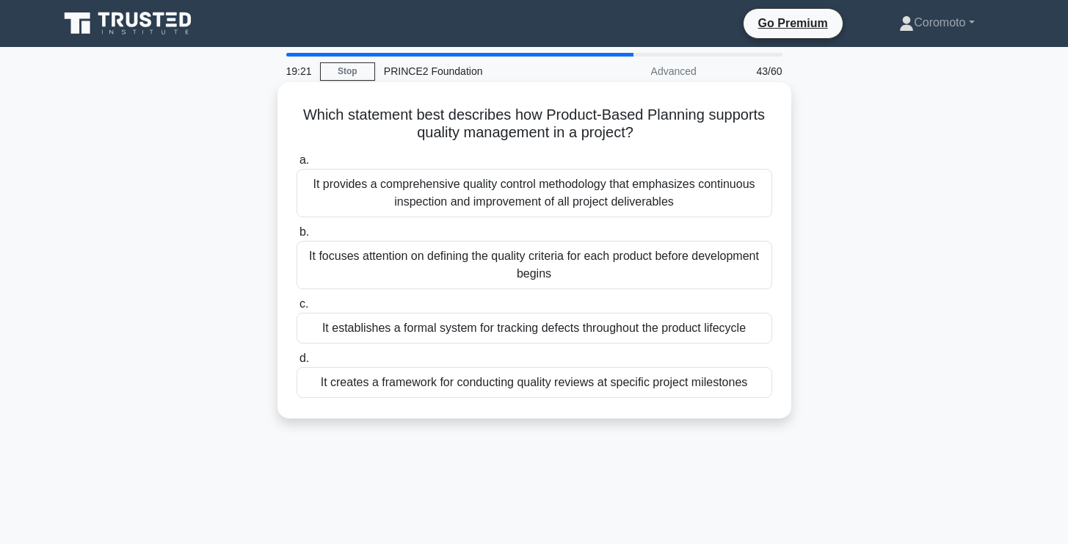
click at [642, 383] on div "It creates a framework for conducting quality reviews at specific project miles…" at bounding box center [535, 382] width 476 height 31
click at [297, 363] on input "d. It creates a framework for conducting quality reviews at specific project mi…" at bounding box center [297, 359] width 0 height 10
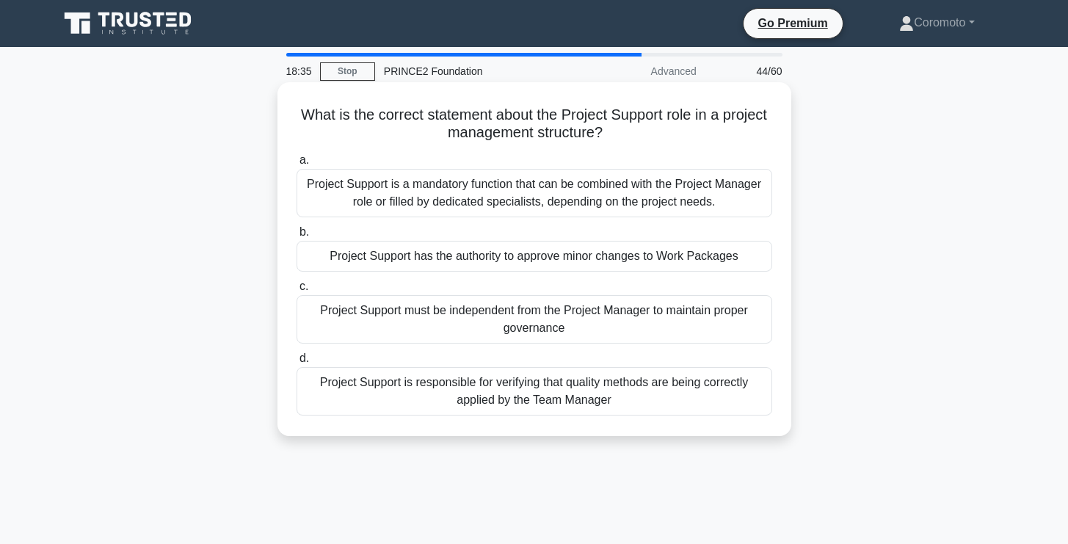
click at [589, 190] on div "Project Support is a mandatory function that can be combined with the Project M…" at bounding box center [535, 193] width 476 height 48
click at [297, 165] on input "a. Project Support is a mandatory function that can be combined with the Projec…" at bounding box center [297, 161] width 0 height 10
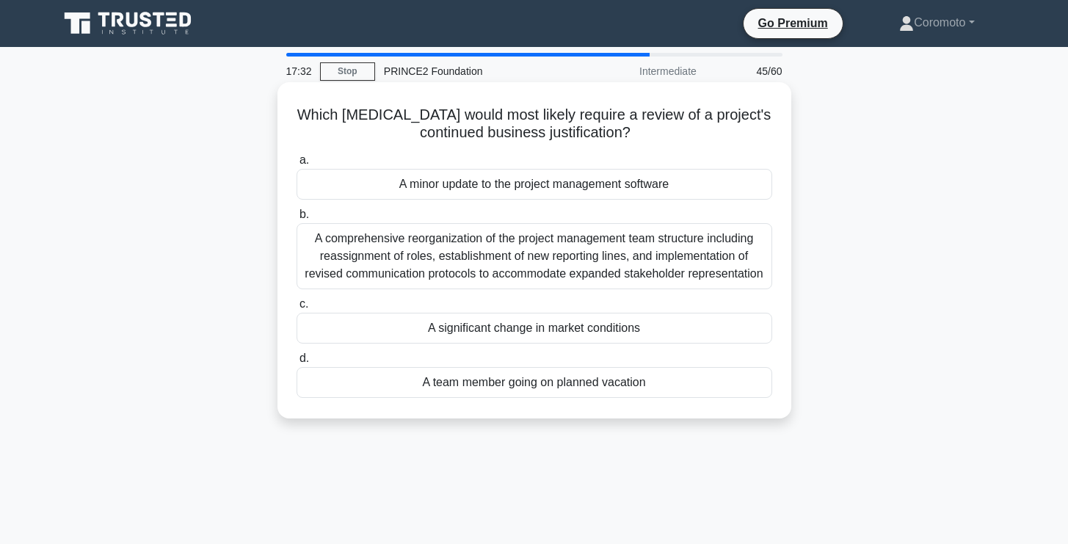
click at [670, 333] on div "A significant change in market conditions" at bounding box center [535, 328] width 476 height 31
click at [297, 309] on input "c. A significant change in market conditions" at bounding box center [297, 305] width 0 height 10
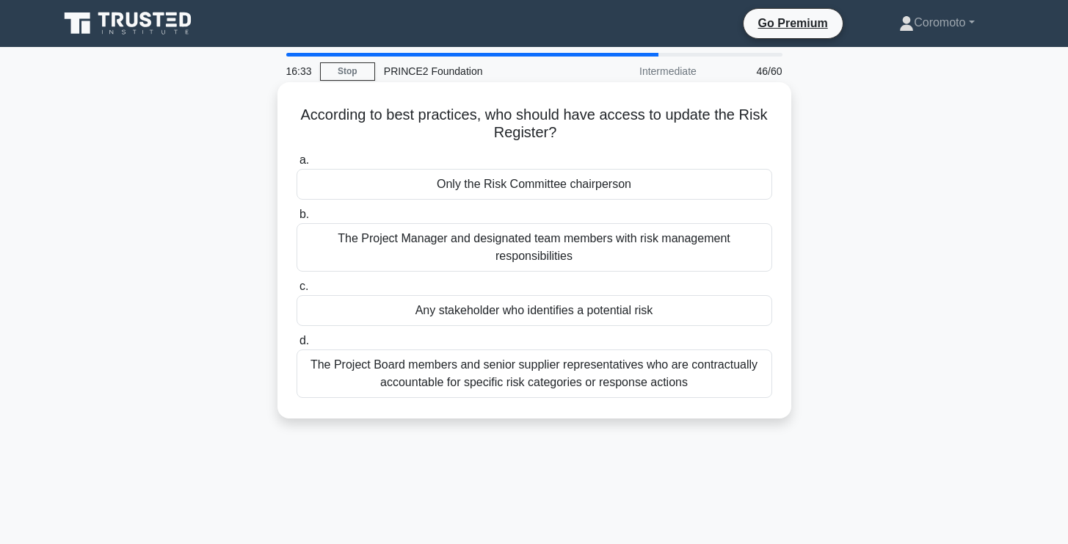
click at [650, 255] on div "The Project Manager and designated team members with risk management responsibi…" at bounding box center [535, 247] width 476 height 48
click at [297, 220] on input "b. The Project Manager and designated team members with risk management respons…" at bounding box center [297, 215] width 0 height 10
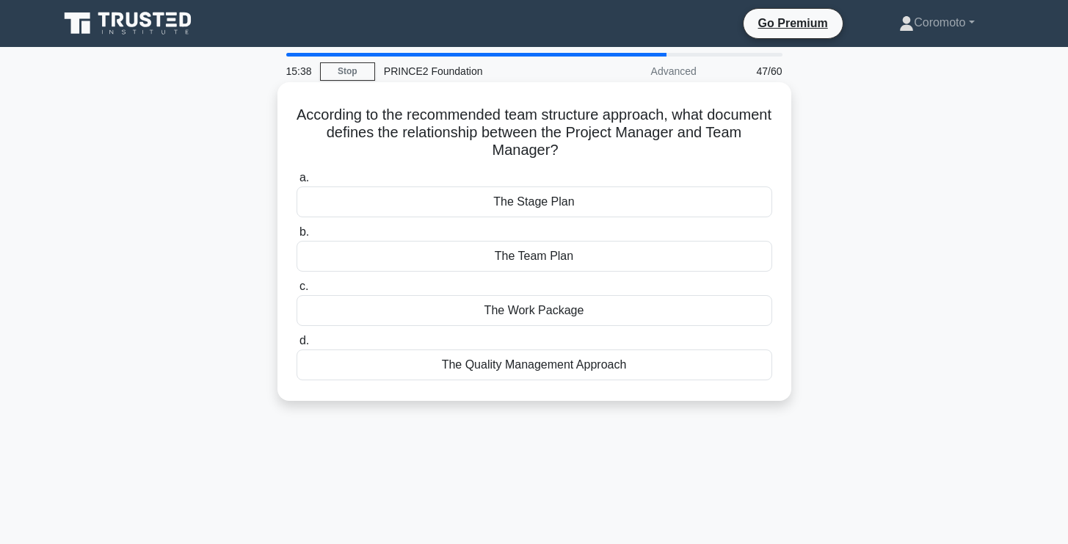
click at [637, 313] on div "The Work Package" at bounding box center [535, 310] width 476 height 31
click at [297, 291] on input "c. The Work Package" at bounding box center [297, 287] width 0 height 10
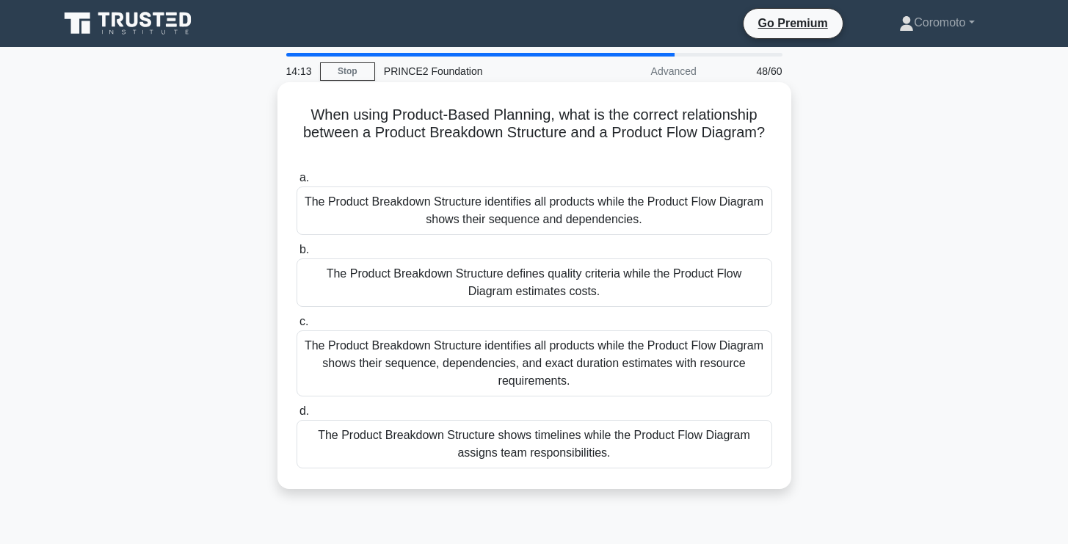
click at [671, 211] on div "The Product Breakdown Structure identifies all products while the Product Flow …" at bounding box center [535, 210] width 476 height 48
click at [297, 183] on input "a. The Product Breakdown Structure identifies all products while the Product Fl…" at bounding box center [297, 178] width 0 height 10
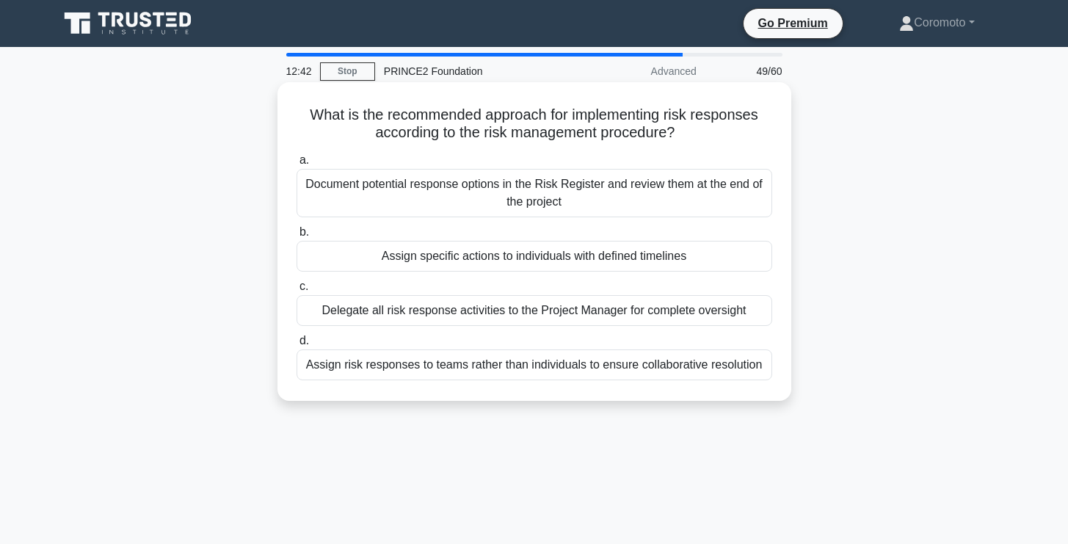
click at [660, 193] on div "Document potential response options in the Risk Register and review them at the…" at bounding box center [535, 193] width 476 height 48
click at [297, 165] on input "a. Document potential response options in the Risk Register and review them at …" at bounding box center [297, 161] width 0 height 10
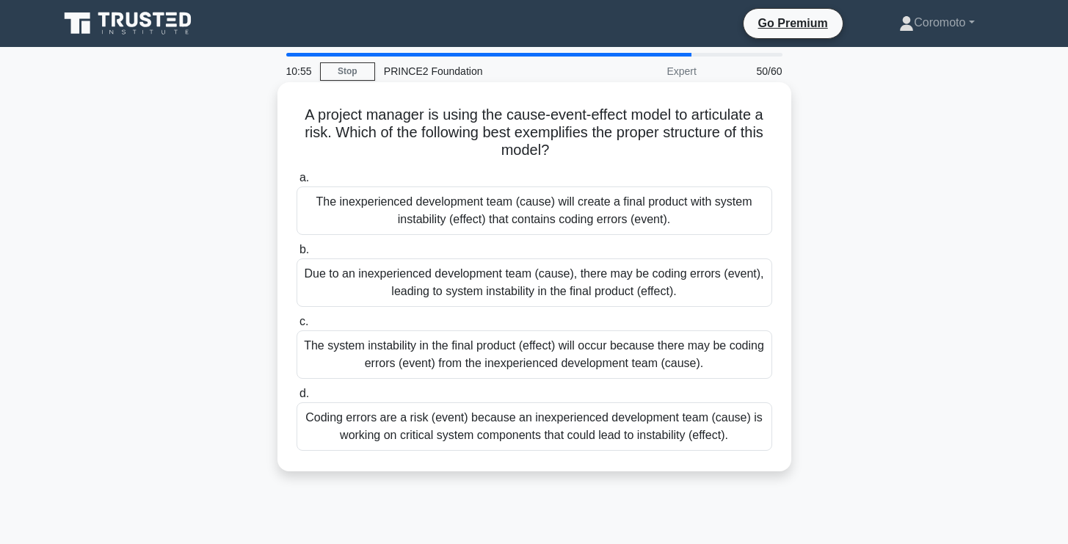
click at [571, 276] on div "Due to an inexperienced development team (cause), there may be coding errors (e…" at bounding box center [535, 282] width 476 height 48
click at [297, 255] on input "b. Due to an inexperienced development team (cause), there may be coding errors…" at bounding box center [297, 250] width 0 height 10
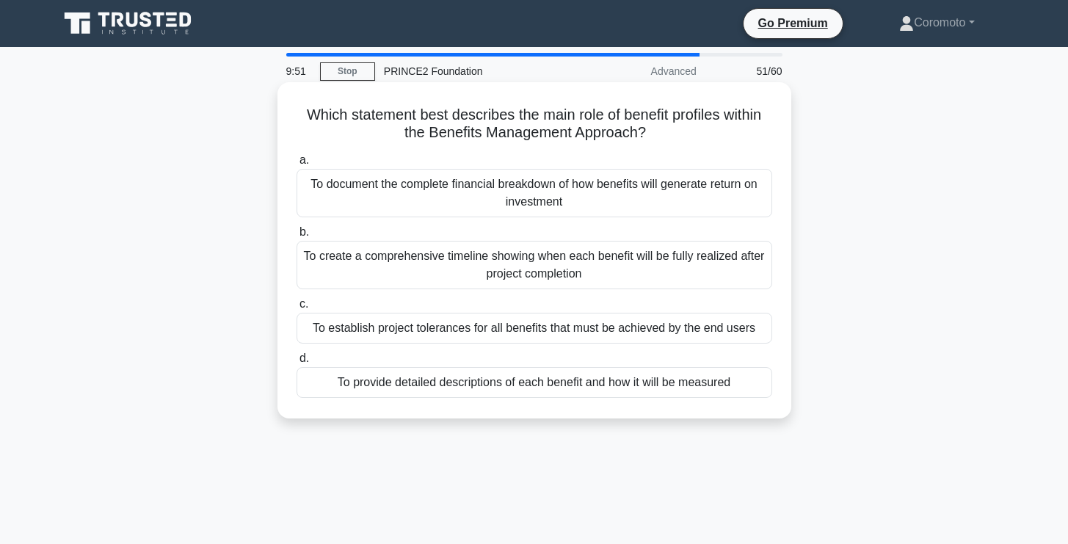
drag, startPoint x: 604, startPoint y: 211, endPoint x: 626, endPoint y: 267, distance: 59.6
click at [626, 267] on div "a. To document the complete financial breakdown of how benefits will generate r…" at bounding box center [534, 274] width 493 height 253
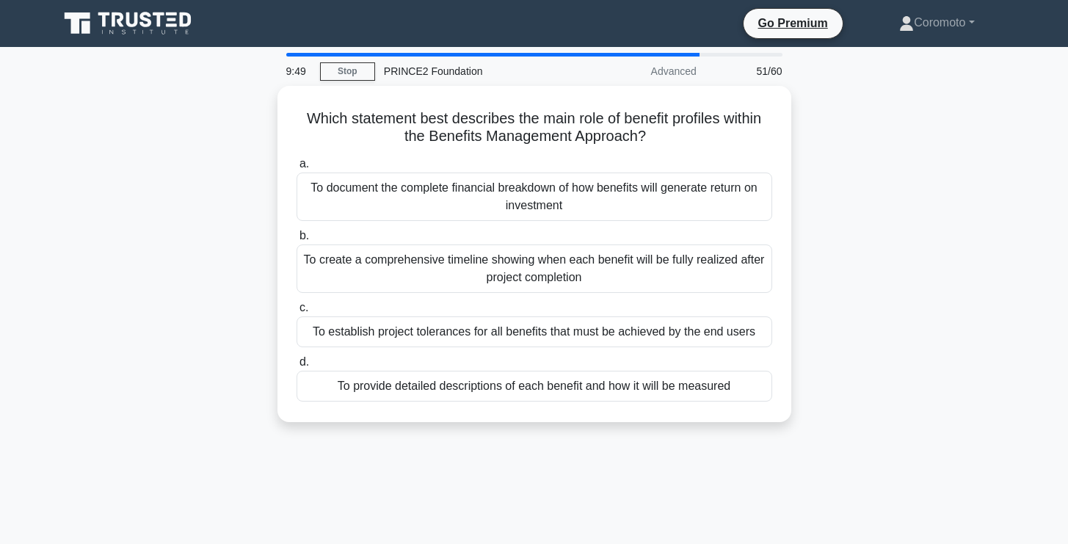
click at [888, 304] on div "Which statement best describes the main role of benefit profiles within the Ben…" at bounding box center [534, 263] width 969 height 354
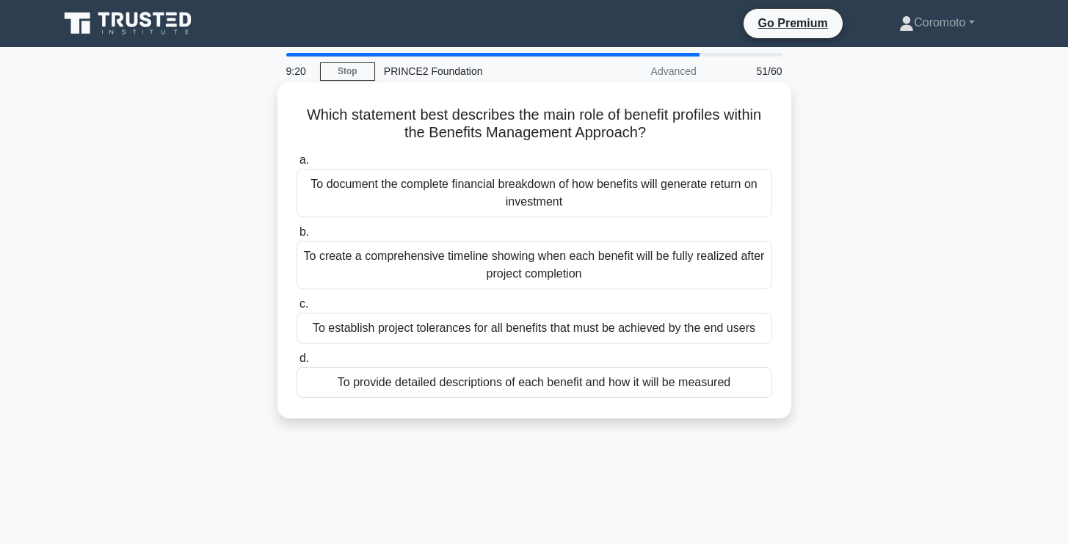
click at [711, 255] on div "To create a comprehensive timeline showing when each benefit will be fully real…" at bounding box center [535, 265] width 476 height 48
click at [297, 237] on input "b. To create a comprehensive timeline showing when each benefit will be fully r…" at bounding box center [297, 233] width 0 height 10
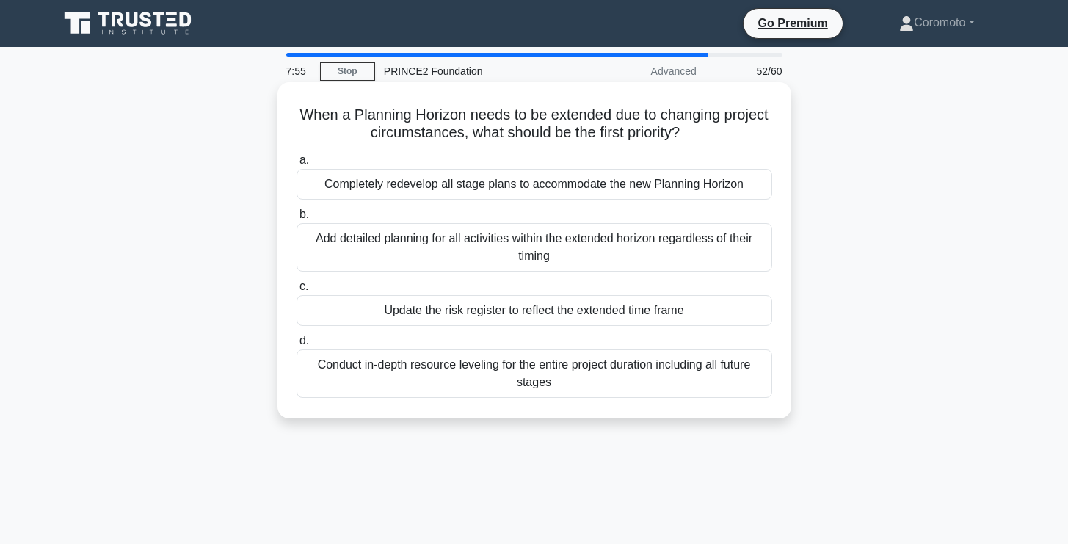
click at [695, 245] on div "Add detailed planning for all activities within the extended horizon regardless…" at bounding box center [535, 247] width 476 height 48
click at [297, 220] on input "b. Add detailed planning for all activities within the extended horizon regardl…" at bounding box center [297, 215] width 0 height 10
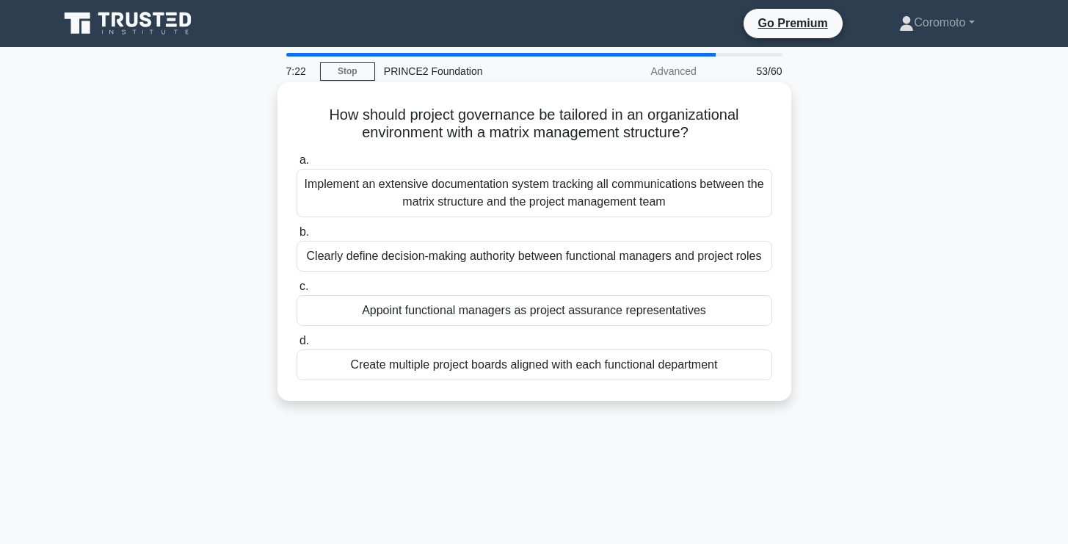
click at [687, 256] on div "Clearly define decision-making authority between functional managers and projec…" at bounding box center [535, 256] width 476 height 31
click at [297, 237] on input "b. Clearly define decision-making authority between functional managers and pro…" at bounding box center [297, 233] width 0 height 10
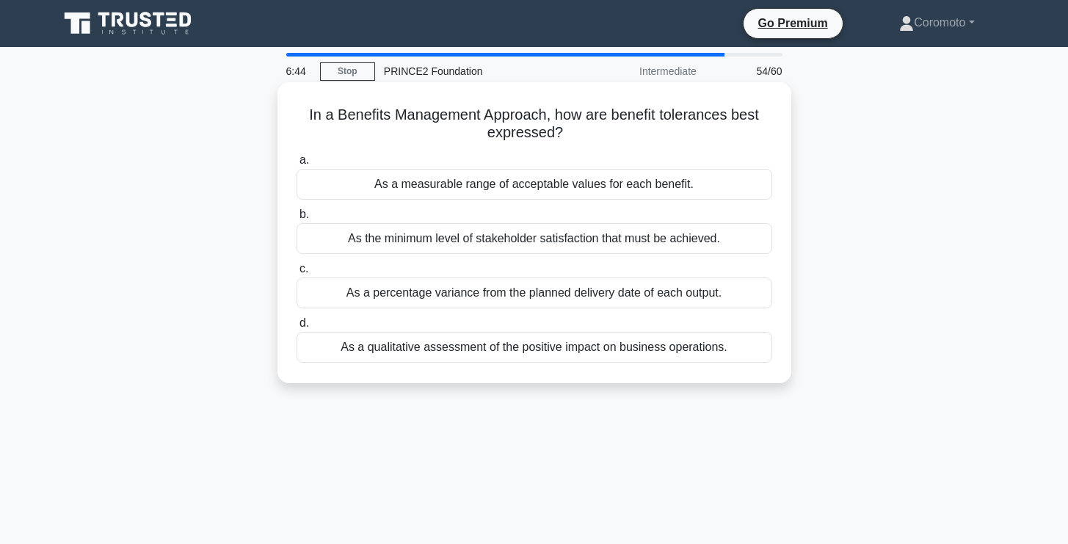
click at [702, 189] on div "As a measurable range of acceptable values for each benefit." at bounding box center [535, 184] width 476 height 31
click at [297, 165] on input "a. As a measurable range of acceptable values for each benefit." at bounding box center [297, 161] width 0 height 10
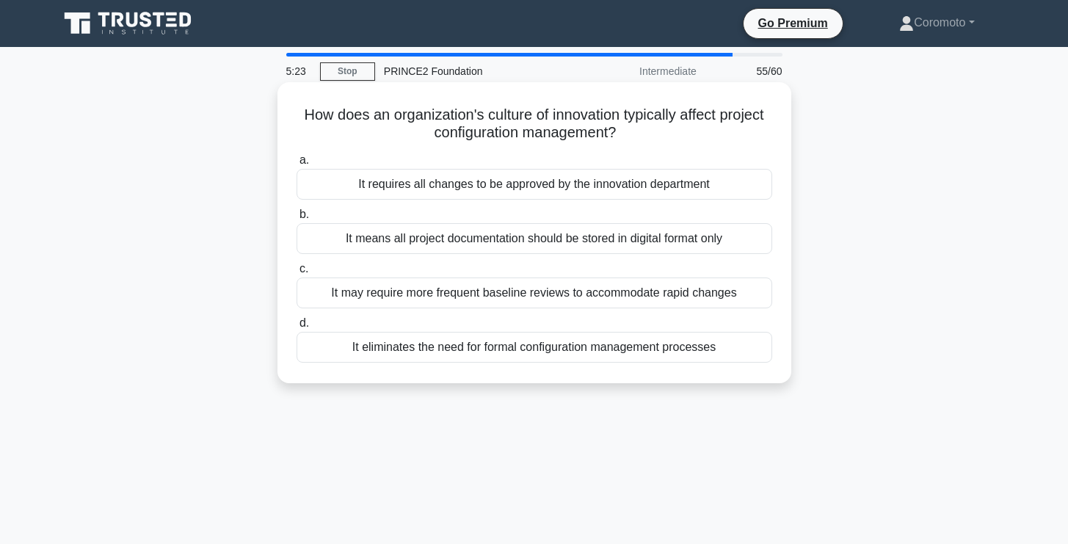
click at [664, 300] on div "It may require more frequent baseline reviews to accommodate rapid changes" at bounding box center [535, 293] width 476 height 31
click at [297, 274] on input "c. It may require more frequent baseline reviews to accommodate rapid changes" at bounding box center [297, 269] width 0 height 10
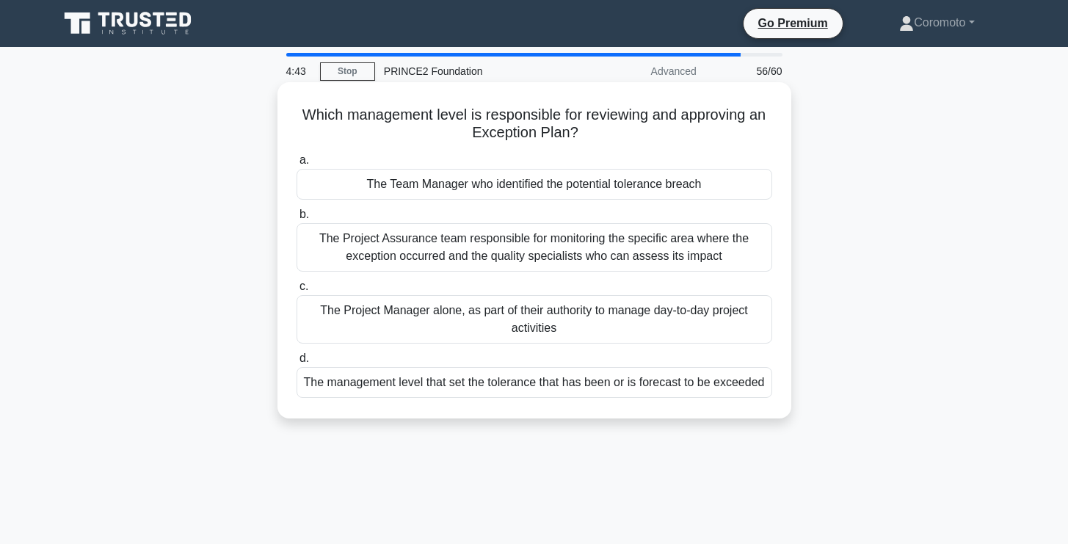
click at [562, 387] on div "The management level that set the tolerance that has been or is forecast to be …" at bounding box center [535, 382] width 476 height 31
click at [297, 363] on input "d. The management level that set the tolerance that has been or is forecast to …" at bounding box center [297, 359] width 0 height 10
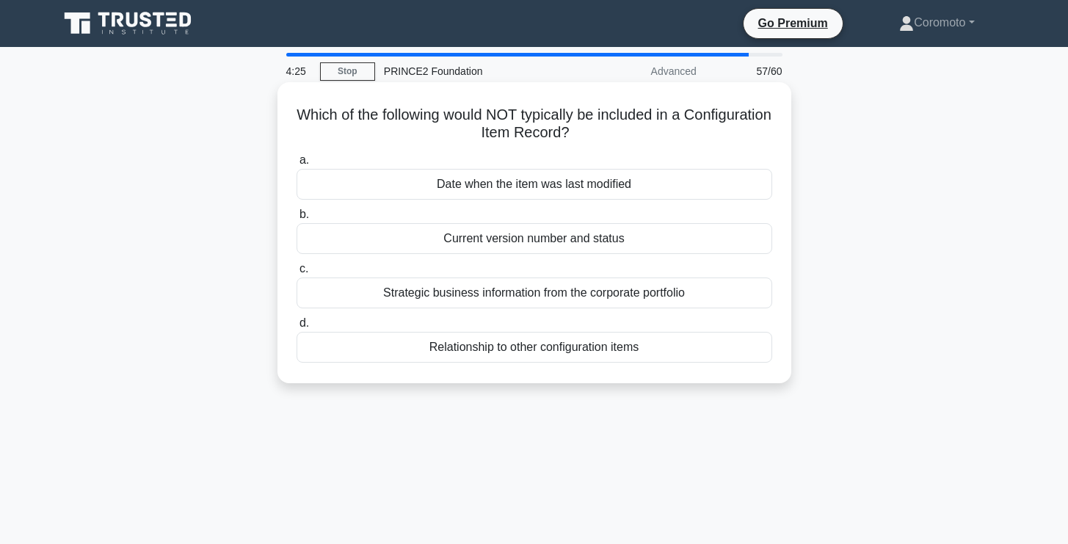
click at [707, 295] on div "Strategic business information from the corporate portfolio" at bounding box center [535, 293] width 476 height 31
click at [297, 274] on input "c. Strategic business information from the corporate portfolio" at bounding box center [297, 269] width 0 height 10
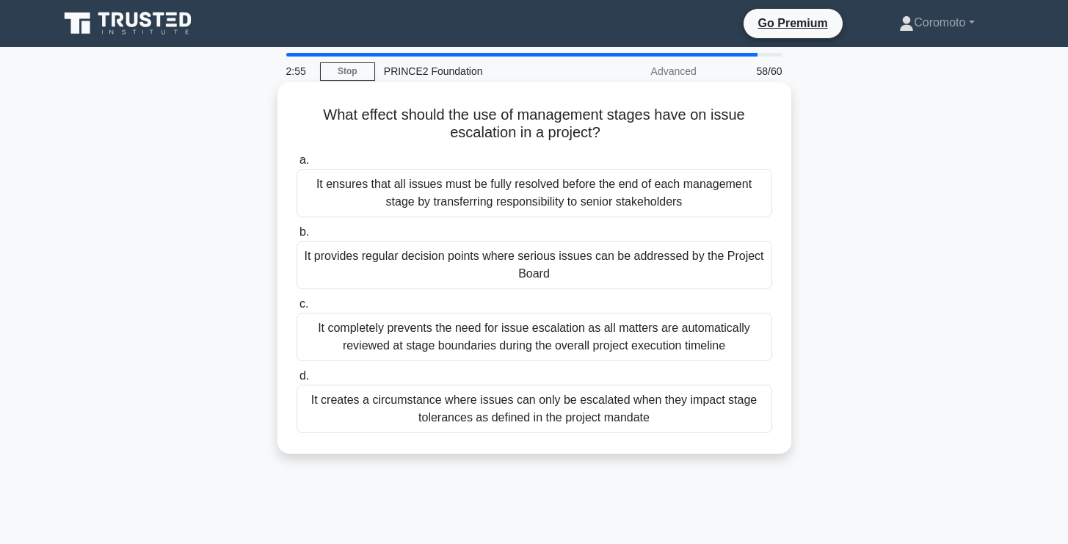
click at [735, 341] on div "It completely prevents the need for issue escalation as all matters are automat…" at bounding box center [535, 337] width 476 height 48
click at [297, 309] on input "c. It completely prevents the need for issue escalation as all matters are auto…" at bounding box center [297, 305] width 0 height 10
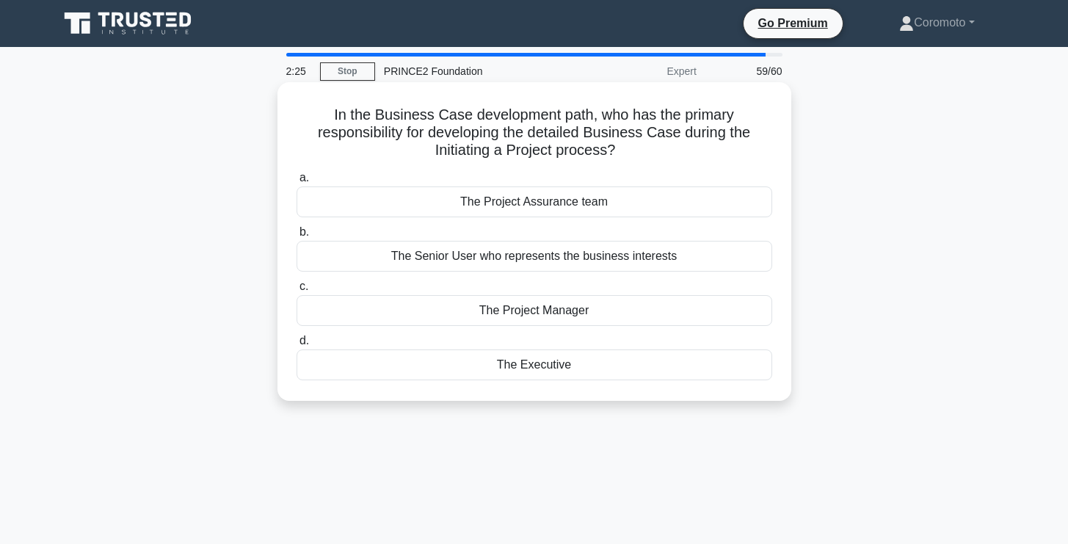
click at [724, 316] on div "The Project Manager" at bounding box center [535, 310] width 476 height 31
click at [297, 291] on input "c. The Project Manager" at bounding box center [297, 287] width 0 height 10
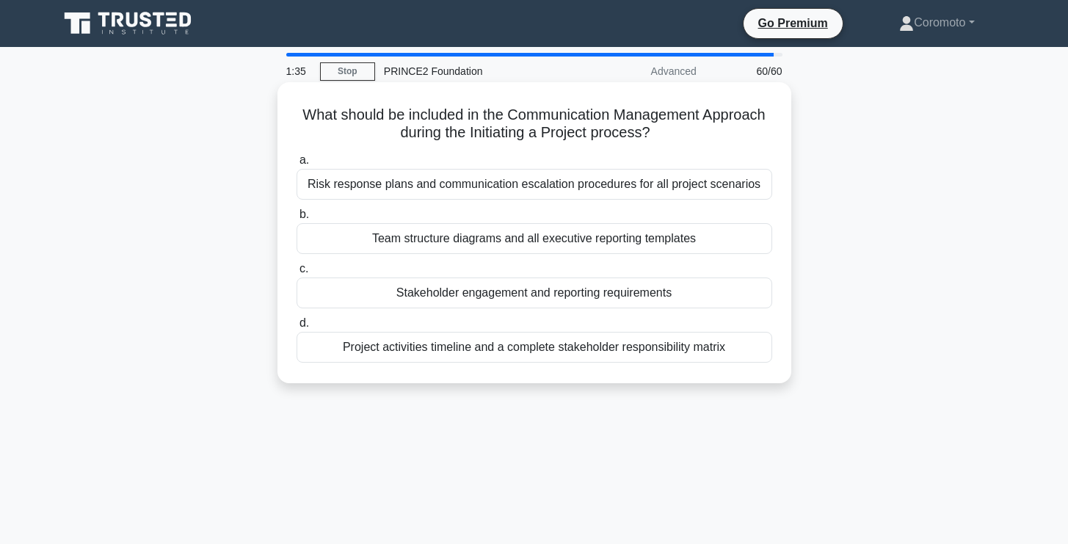
click at [682, 303] on div "Stakeholder engagement and reporting requirements" at bounding box center [535, 293] width 476 height 31
click at [297, 274] on input "c. Stakeholder engagement and reporting requirements" at bounding box center [297, 269] width 0 height 10
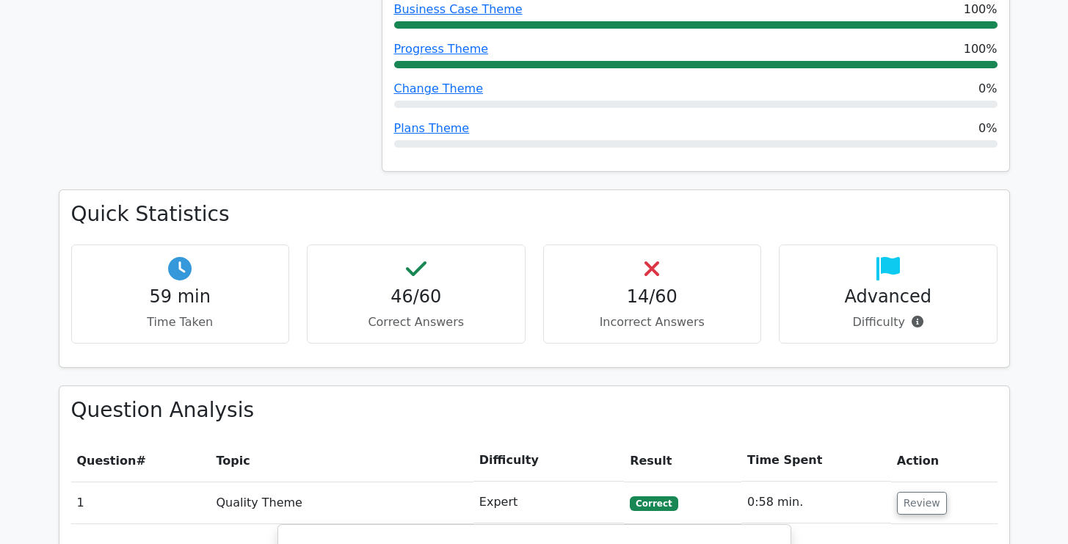
scroll to position [861, 0]
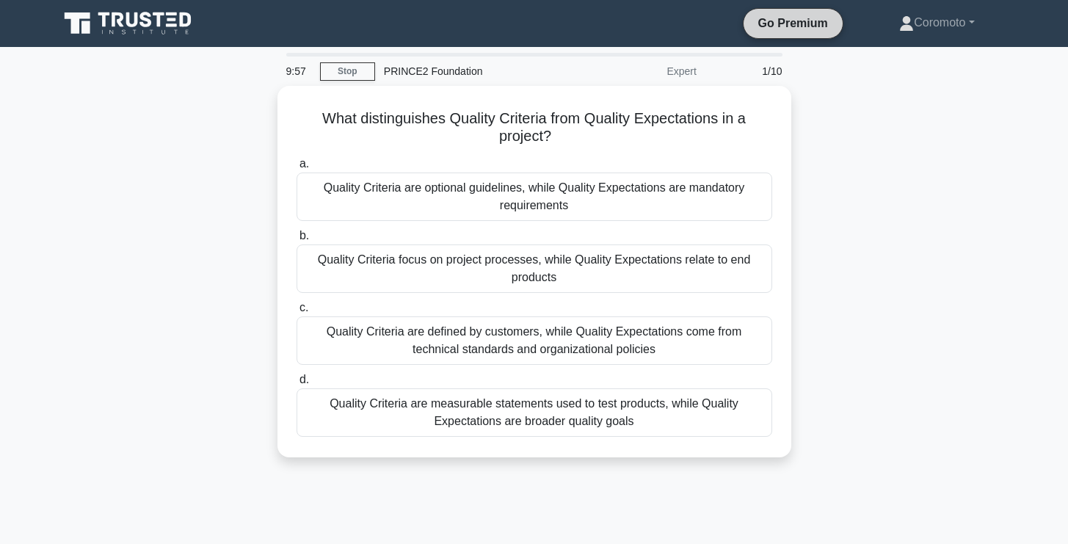
click at [801, 26] on link "Go Premium" at bounding box center [793, 23] width 87 height 18
click at [924, 15] on link "Coromoto" at bounding box center [936, 22] width 145 height 29
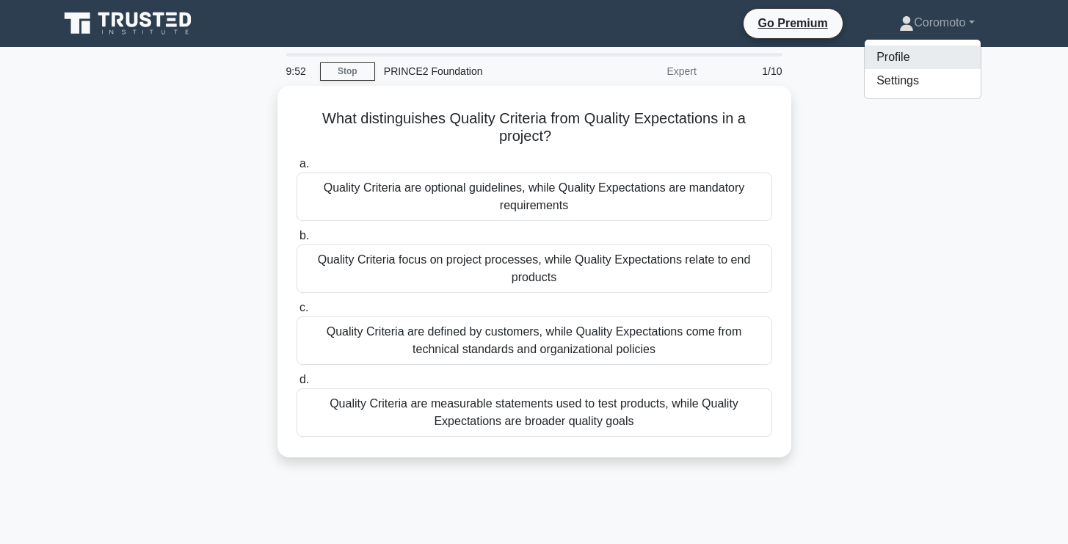
click at [890, 57] on link "Profile" at bounding box center [923, 57] width 116 height 23
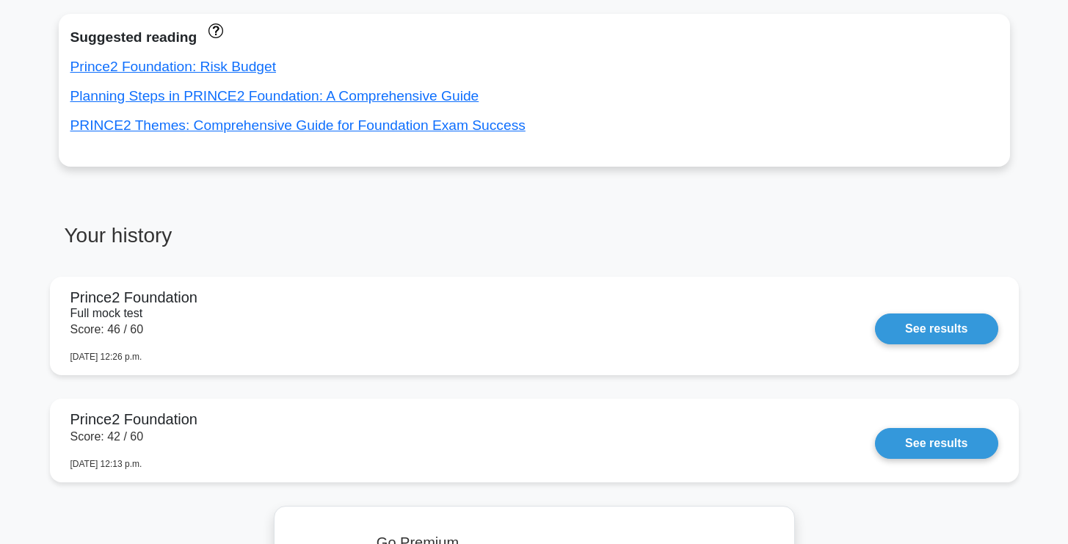
scroll to position [1074, 0]
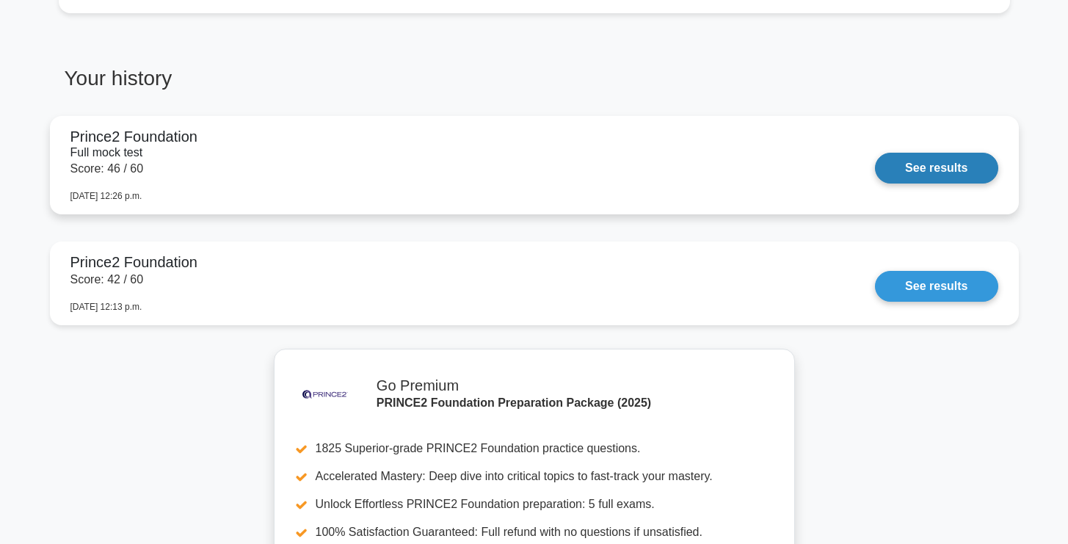
click at [942, 170] on link "See results" at bounding box center [936, 168] width 123 height 31
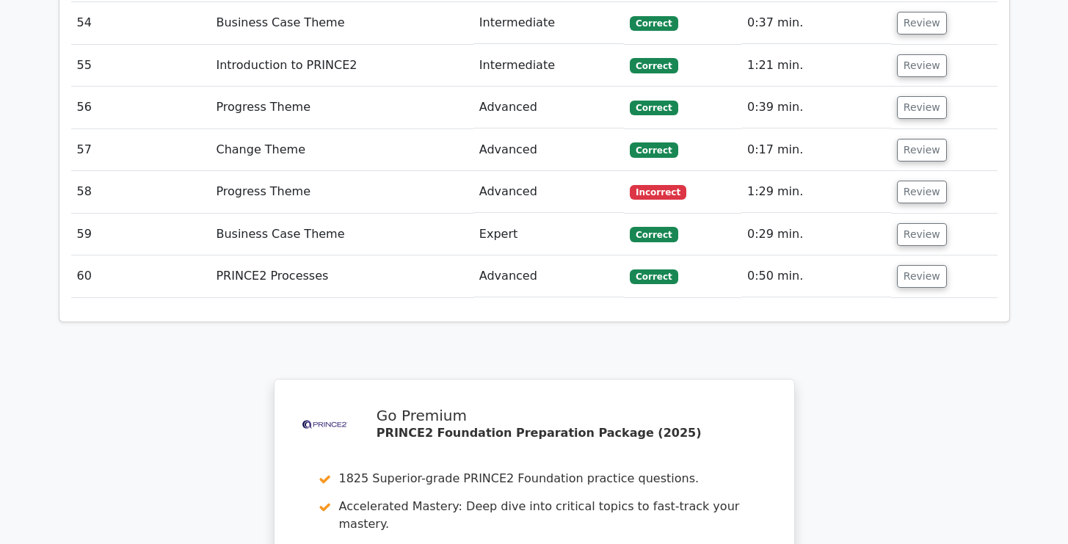
scroll to position [4330, 0]
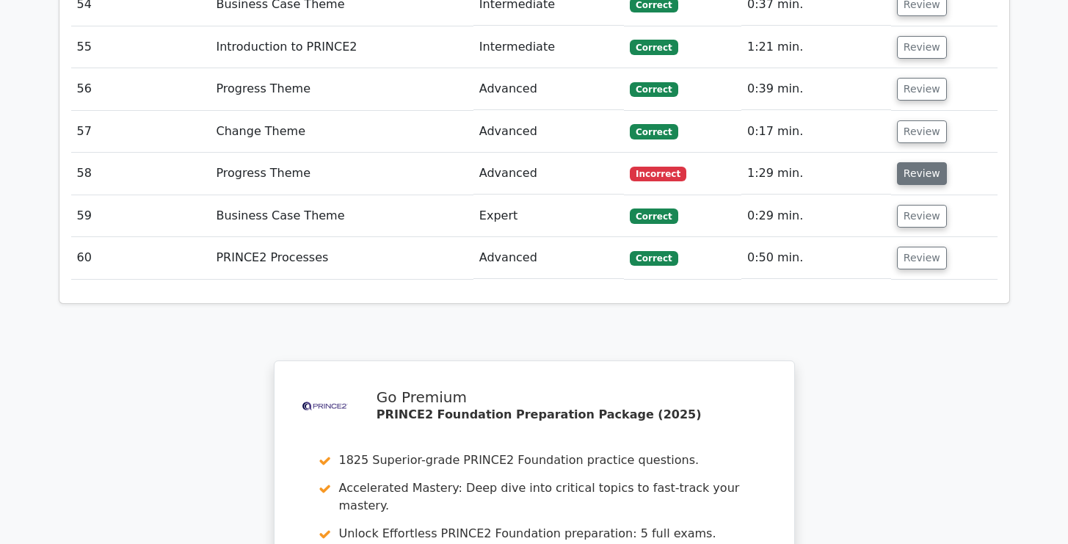
click at [910, 162] on button "Review" at bounding box center [922, 173] width 50 height 23
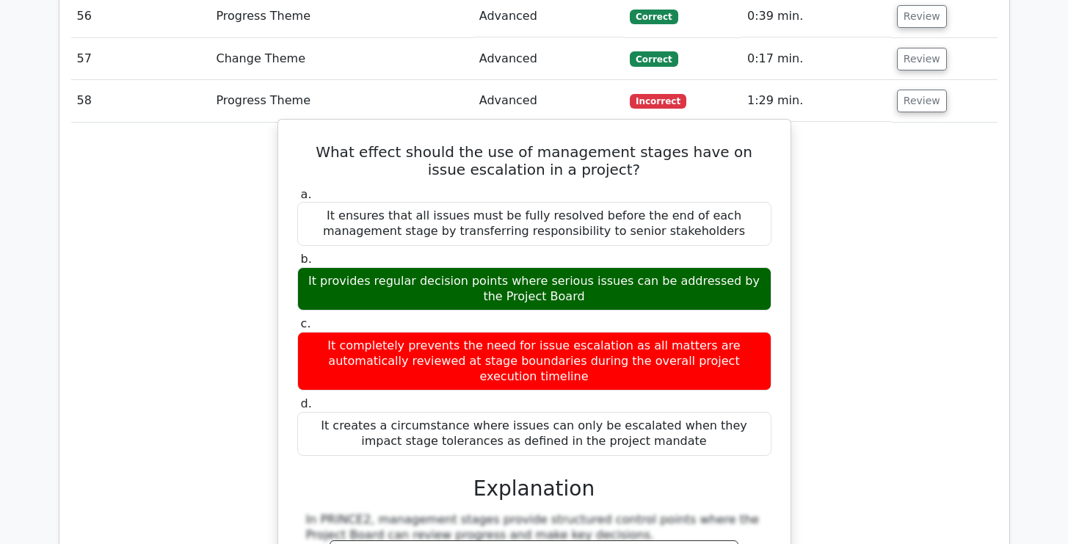
scroll to position [4334, 0]
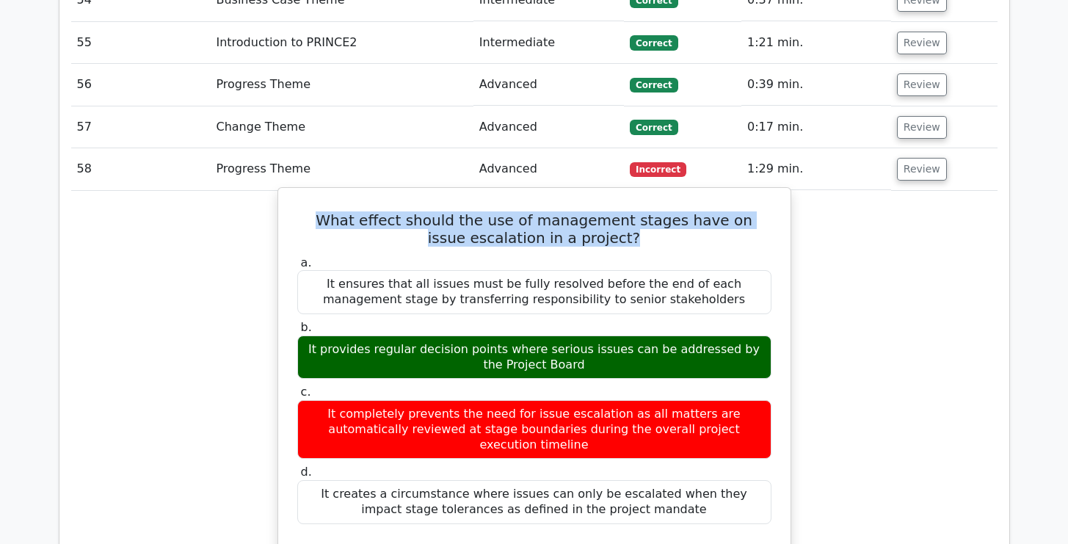
drag, startPoint x: 618, startPoint y: 187, endPoint x: 589, endPoint y: 165, distance: 36.7
click at [499, 211] on h5 "What effect should the use of management stages have on issue escalation in a p…" at bounding box center [534, 228] width 477 height 35
drag, startPoint x: 325, startPoint y: 167, endPoint x: 616, endPoint y: 194, distance: 292.0
click at [616, 211] on h5 "What effect should the use of management stages have on issue escalation in a p…" at bounding box center [534, 228] width 477 height 35
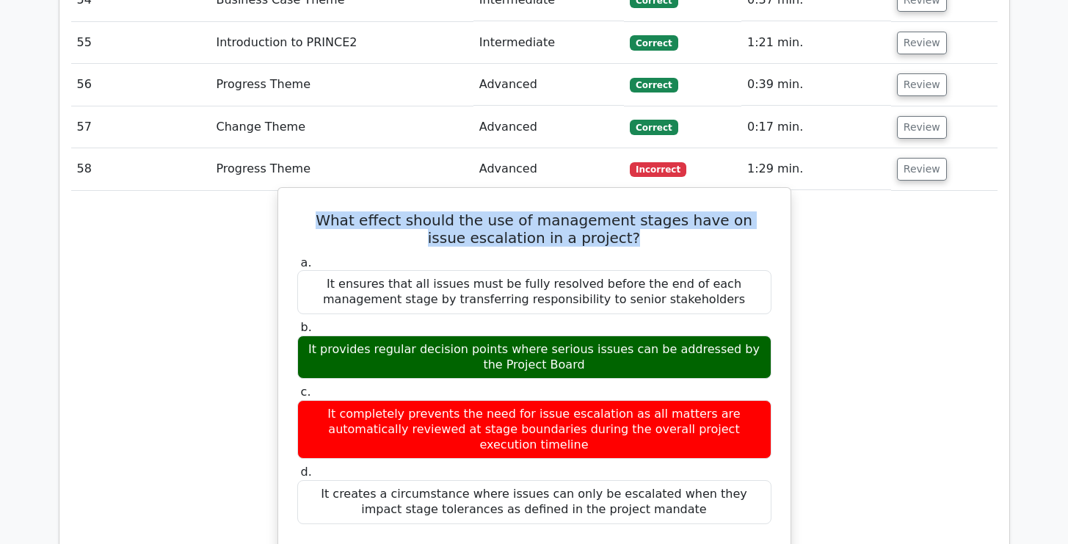
copy h5 "What effect should the use of management stages have on issue escalation in a p…"
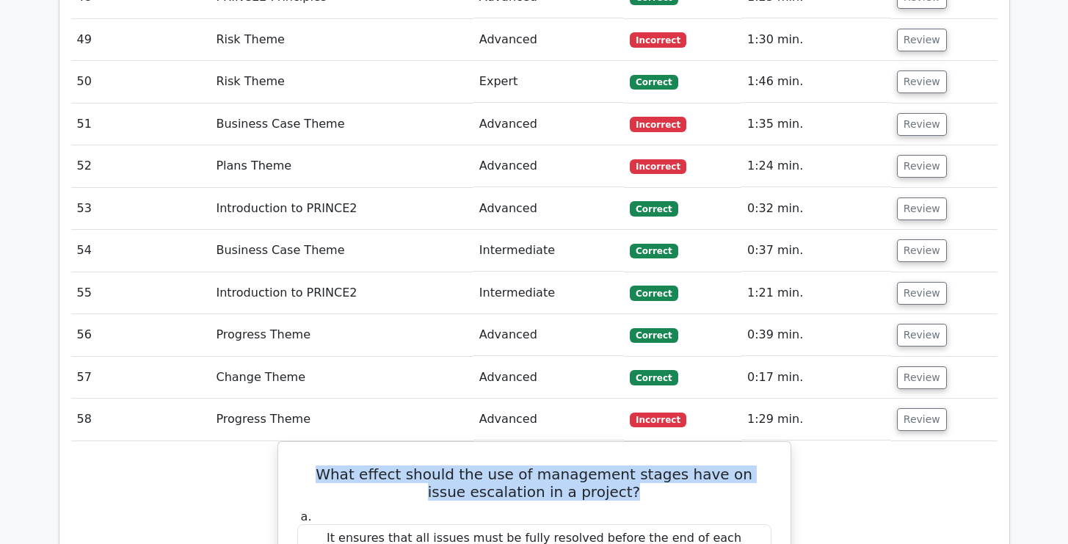
scroll to position [4239, 0]
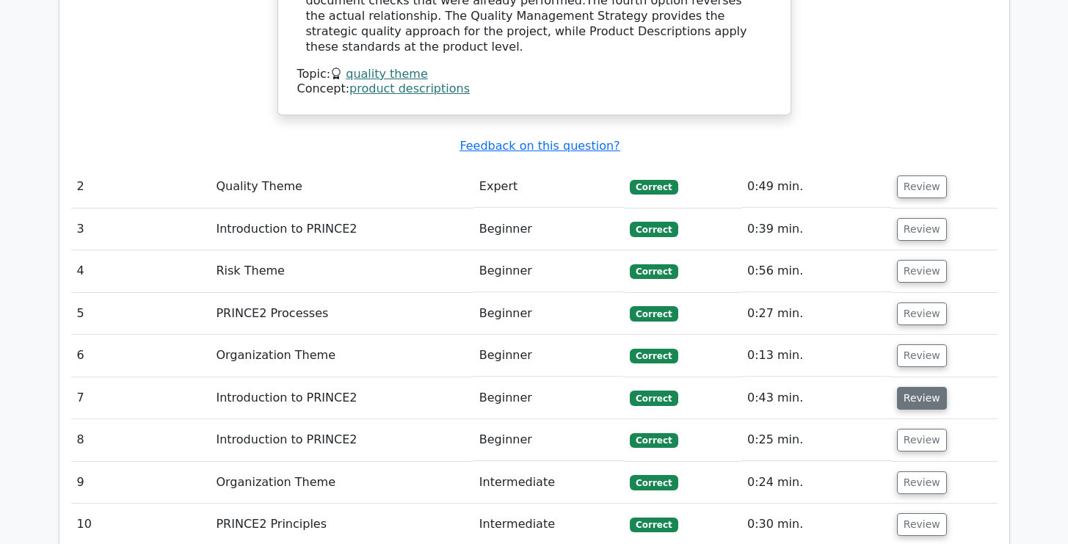
scroll to position [2112, 0]
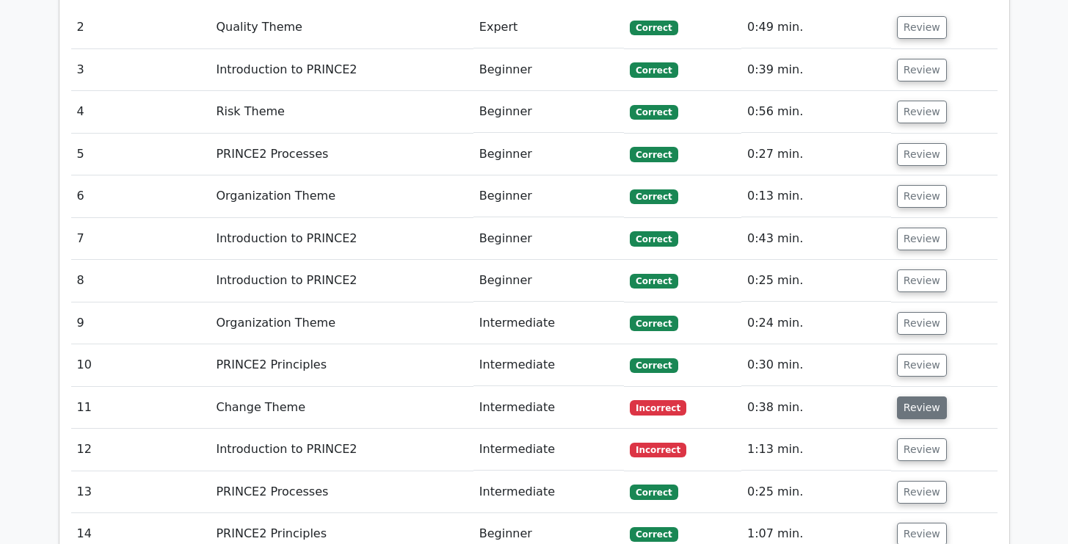
click at [905, 396] on button "Review" at bounding box center [922, 407] width 50 height 23
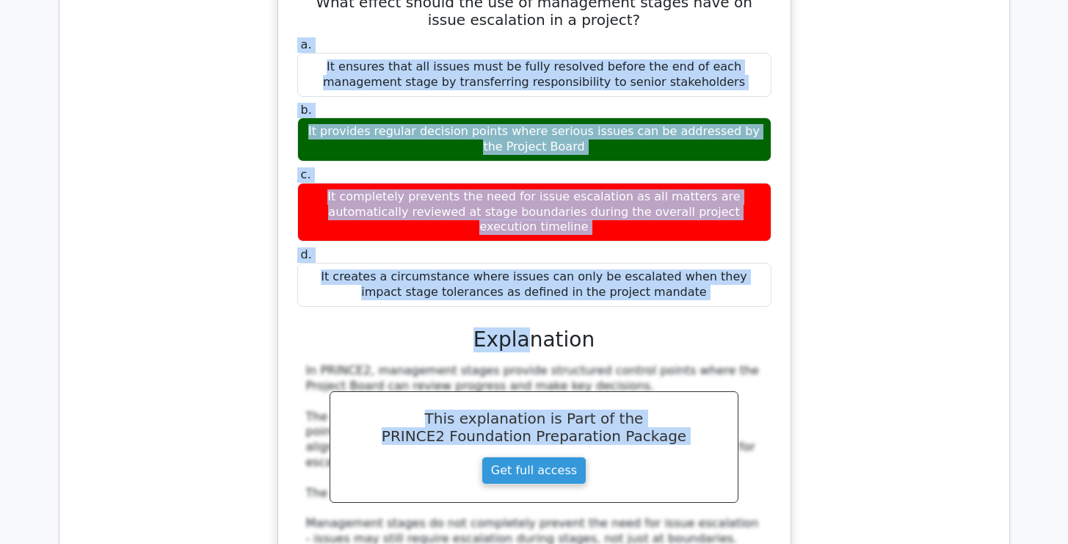
scroll to position [5968, 0]
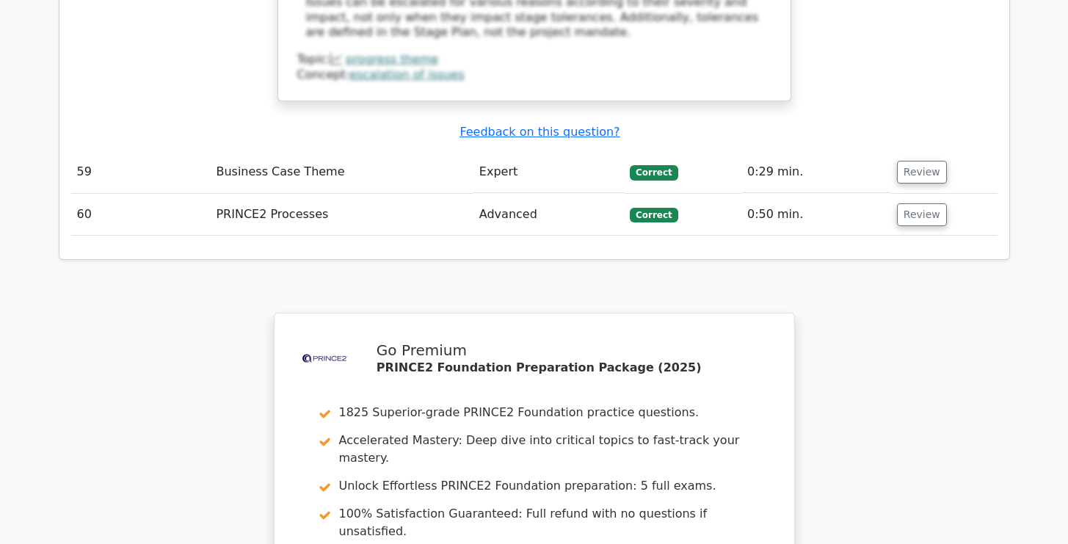
drag, startPoint x: 296, startPoint y: 45, endPoint x: 635, endPoint y: 153, distance: 356.2
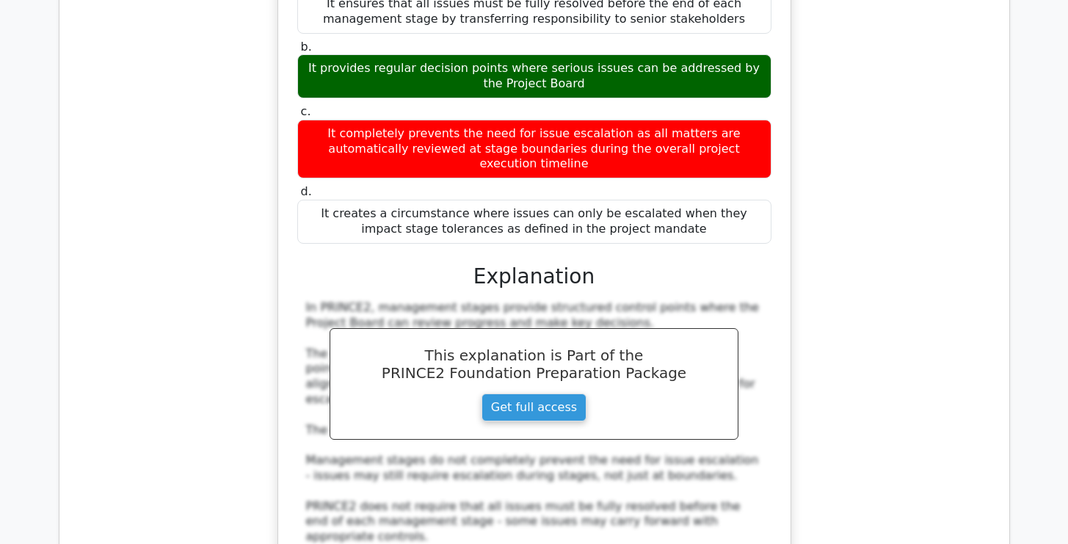
scroll to position [5247, 0]
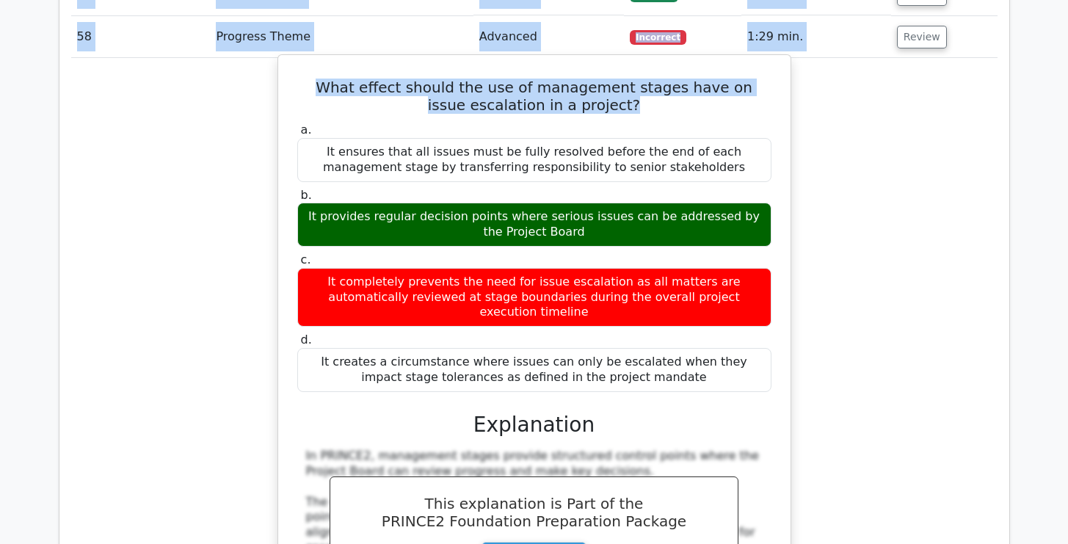
click at [705, 348] on div "It creates a circumstance where issues can only be escalated when they impact s…" at bounding box center [534, 370] width 474 height 44
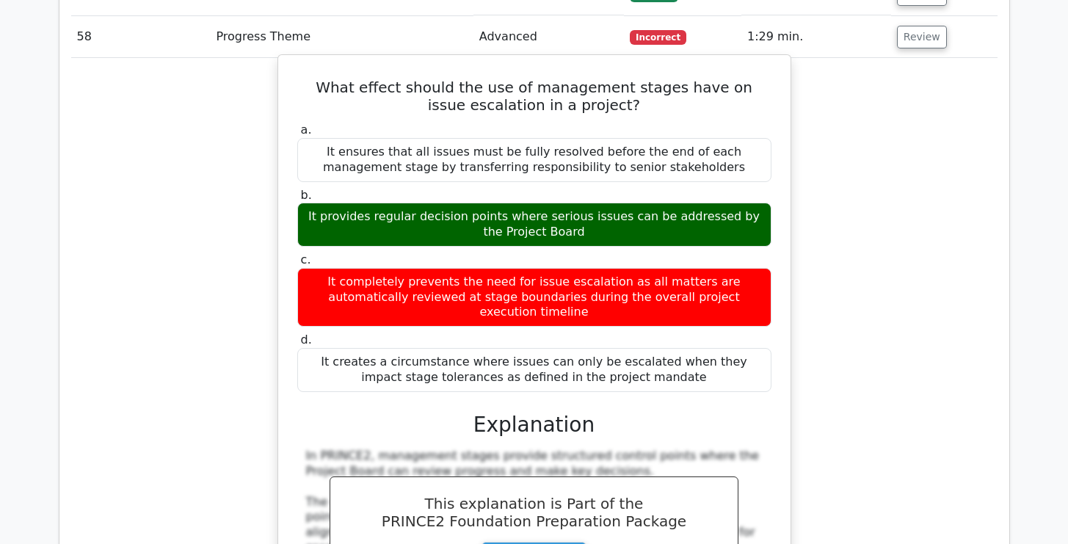
drag, startPoint x: 687, startPoint y: 264, endPoint x: 283, endPoint y: 21, distance: 471.3
click at [283, 54] on div "What effect should the use of management stages have on issue escalation in a p…" at bounding box center [535, 434] width 514 height 760
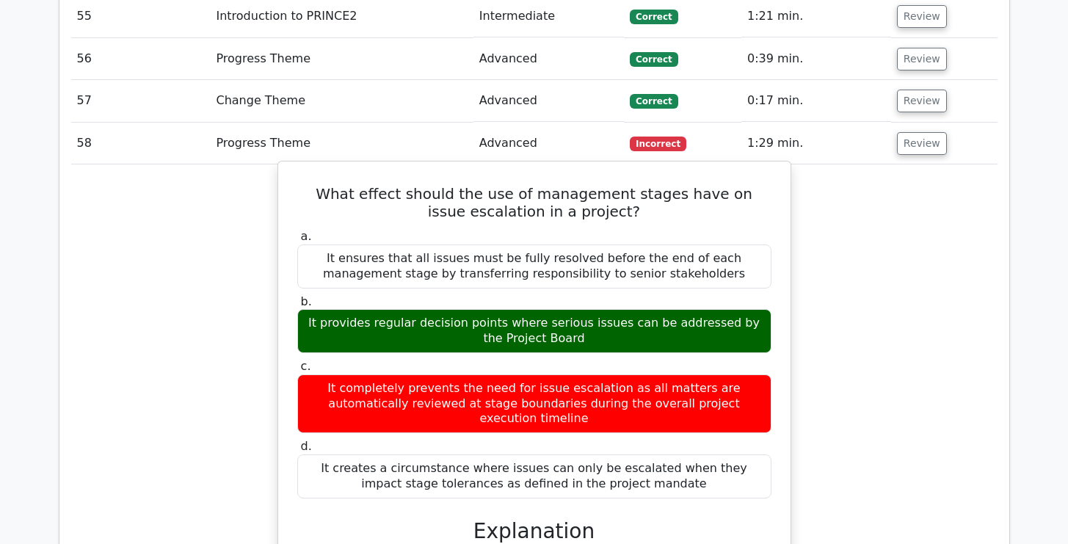
scroll to position [5087, 0]
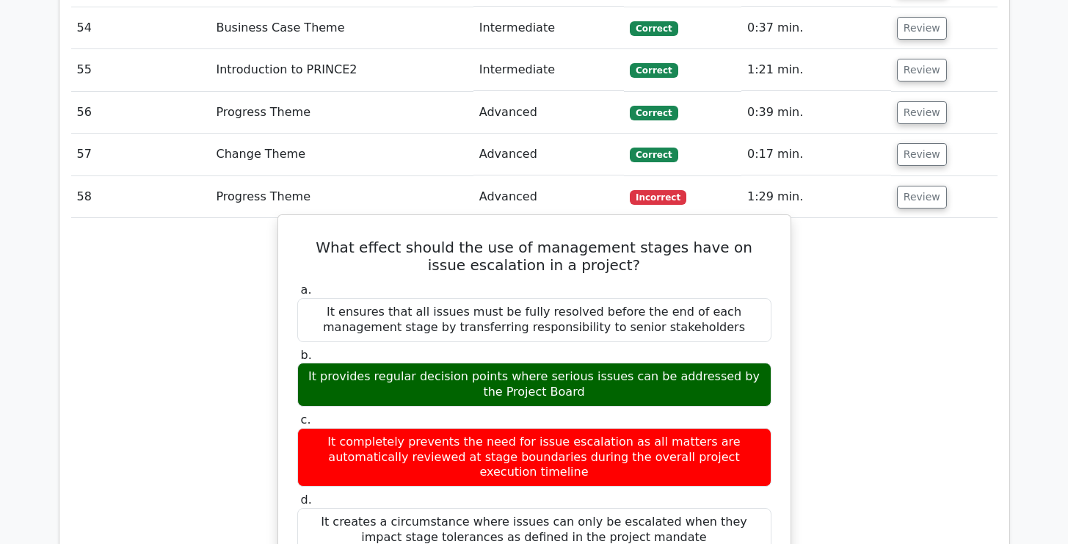
click at [669, 348] on label "b. It provides regular decision points where serious issues can be addressed by…" at bounding box center [534, 377] width 474 height 59
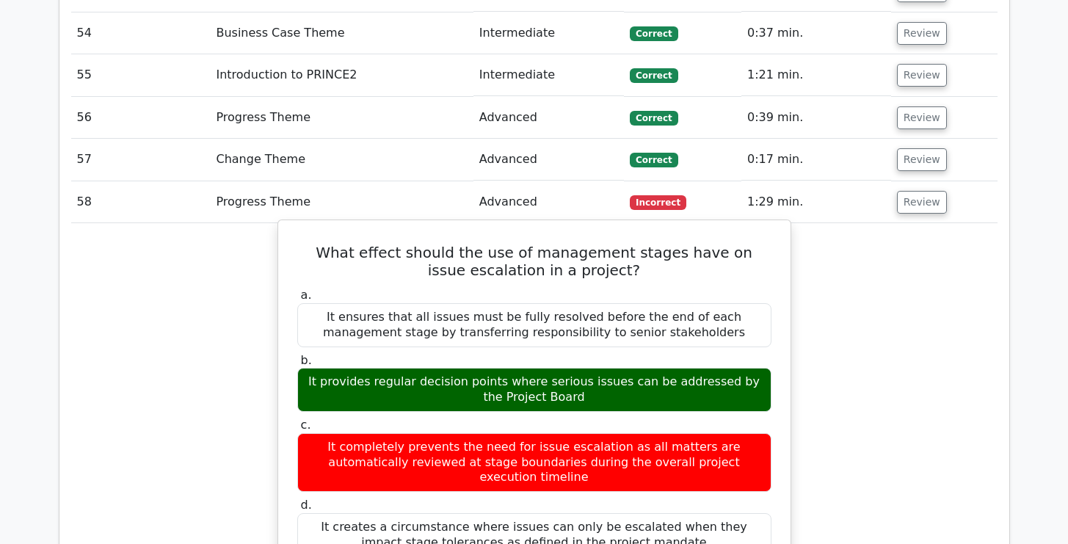
scroll to position [5240, 0]
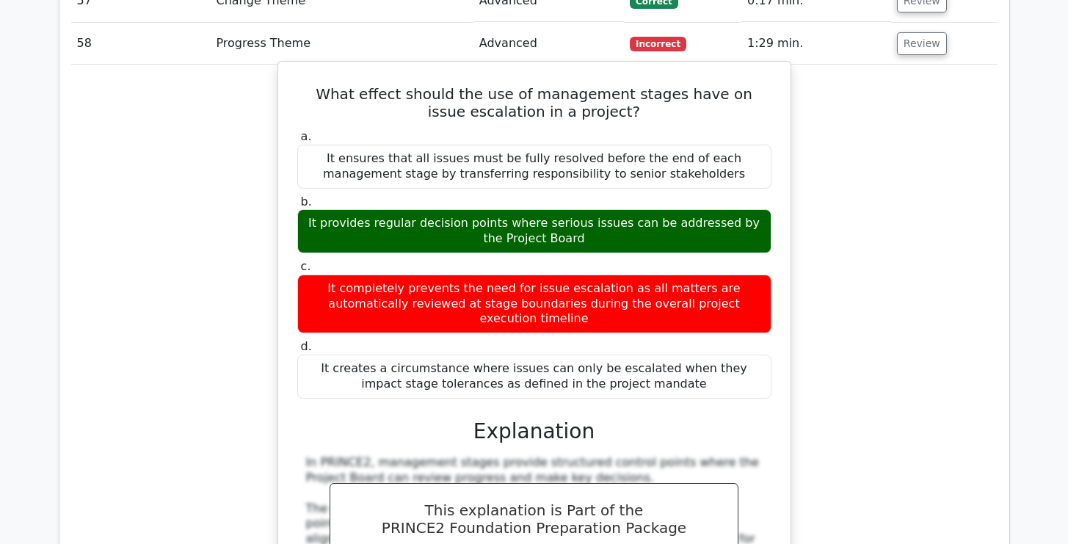
drag, startPoint x: 751, startPoint y: 209, endPoint x: 297, endPoint y: 186, distance: 454.3
click at [297, 275] on div "It completely prevents the need for issue escalation as all matters are automat…" at bounding box center [534, 304] width 474 height 59
copy div "It completely prevents the need for issue escalation as all matters are automat…"
click at [665, 355] on div "It creates a circumstance where issues can only be escalated when they impact s…" at bounding box center [534, 377] width 474 height 44
drag, startPoint x: 672, startPoint y: 270, endPoint x: 291, endPoint y: 42, distance: 443.6
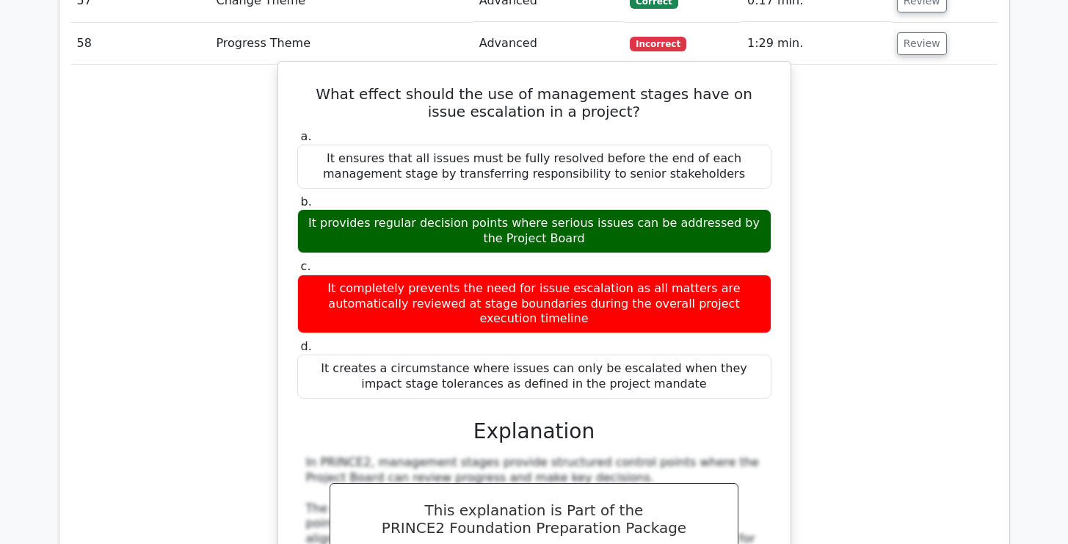
click at [291, 126] on div "a. It ensures that all issues must be fully resolved before the end of each man…" at bounding box center [535, 263] width 492 height 275
copy div "a. It ensures that all issues must be fully resolved before the end of each man…"
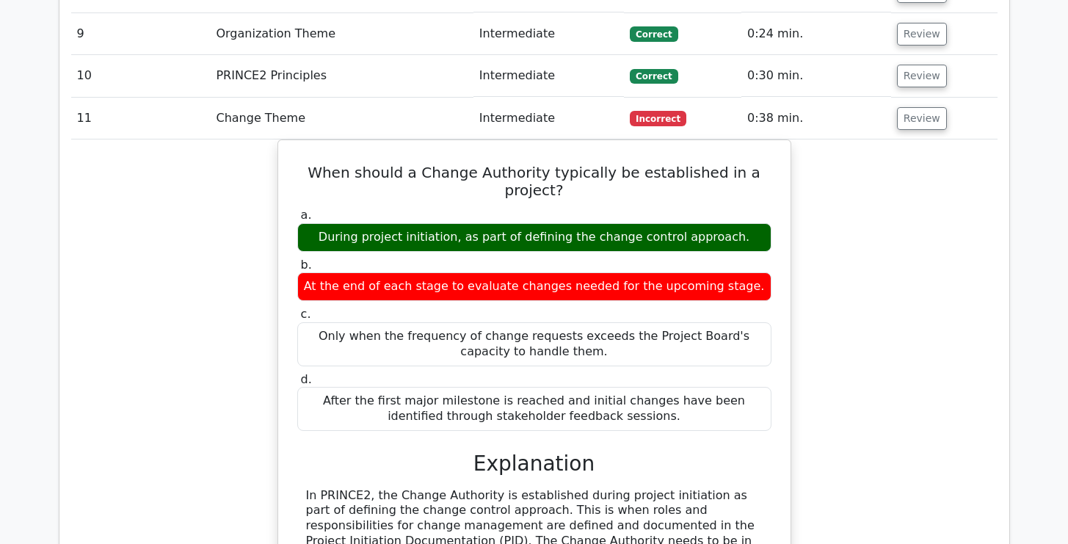
scroll to position [2354, 0]
